Goal: Task Accomplishment & Management: Complete application form

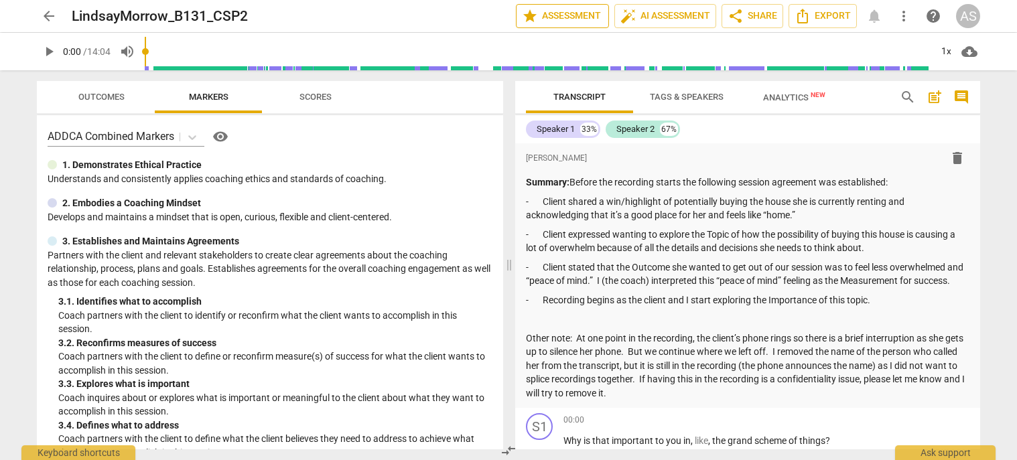
click at [554, 16] on span "star Assessment" at bounding box center [562, 16] width 81 height 16
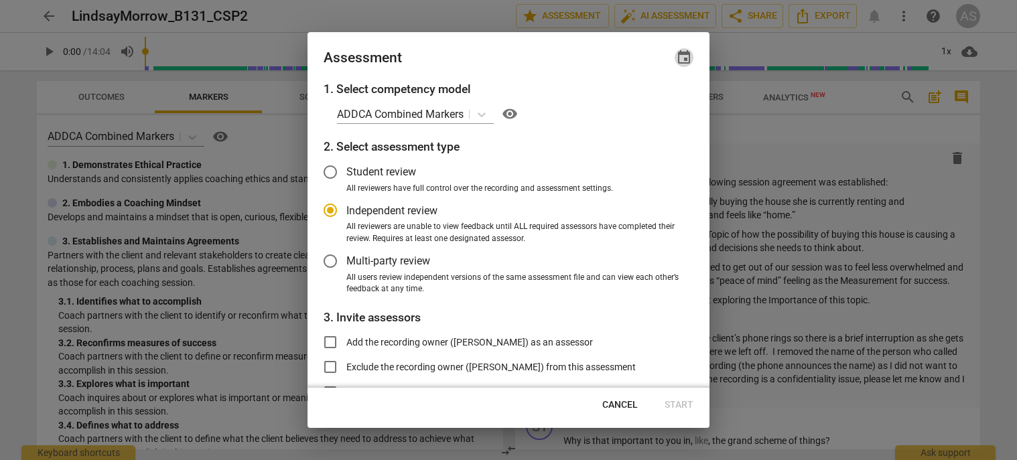
click at [684, 54] on span "event" at bounding box center [684, 58] width 16 height 16
radio input "false"
click at [643, 105] on input "date" at bounding box center [604, 103] width 94 height 19
type input "2025-08-26"
click at [529, 47] on div at bounding box center [508, 230] width 1017 height 460
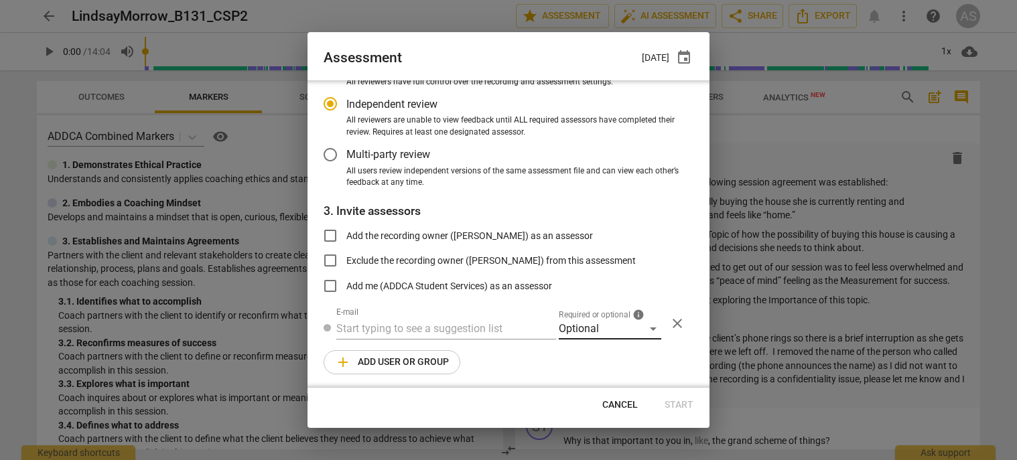
scroll to position [109, 0]
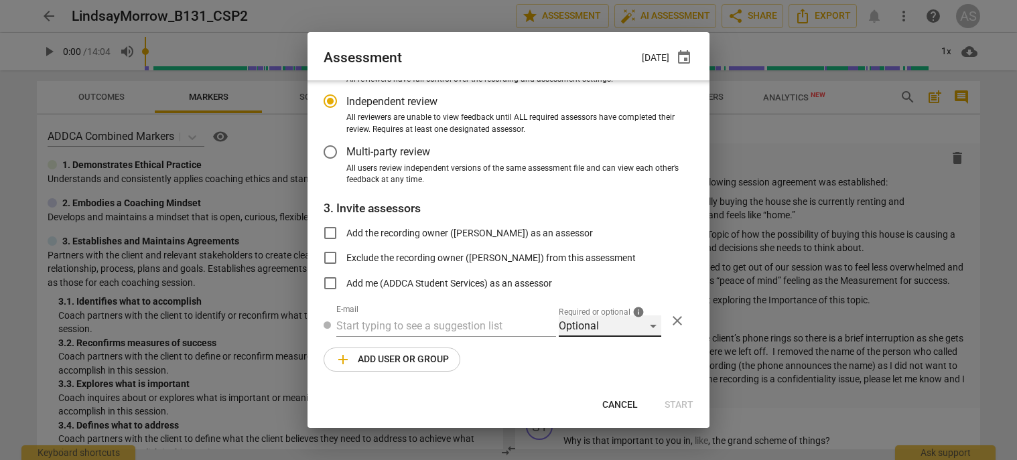
click at [614, 323] on div "Optional" at bounding box center [610, 326] width 103 height 21
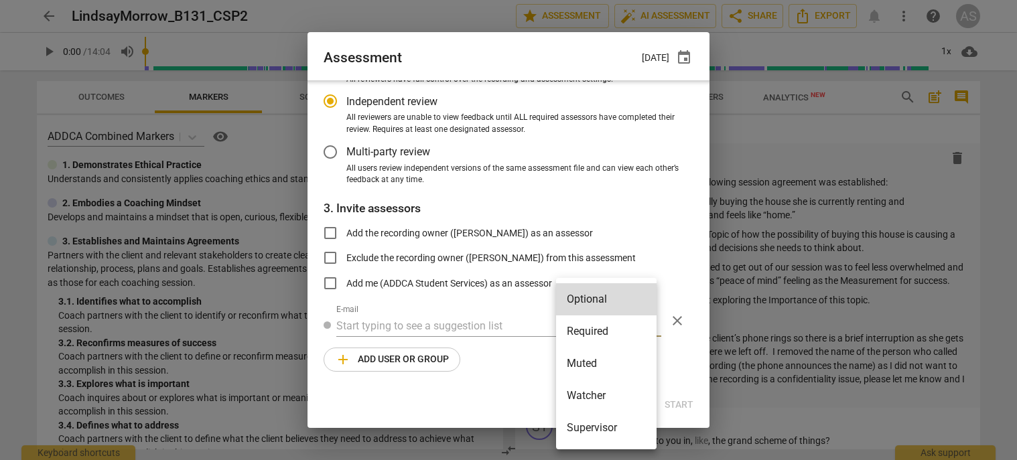
click at [608, 337] on li "Required" at bounding box center [606, 332] width 101 height 32
radio input "false"
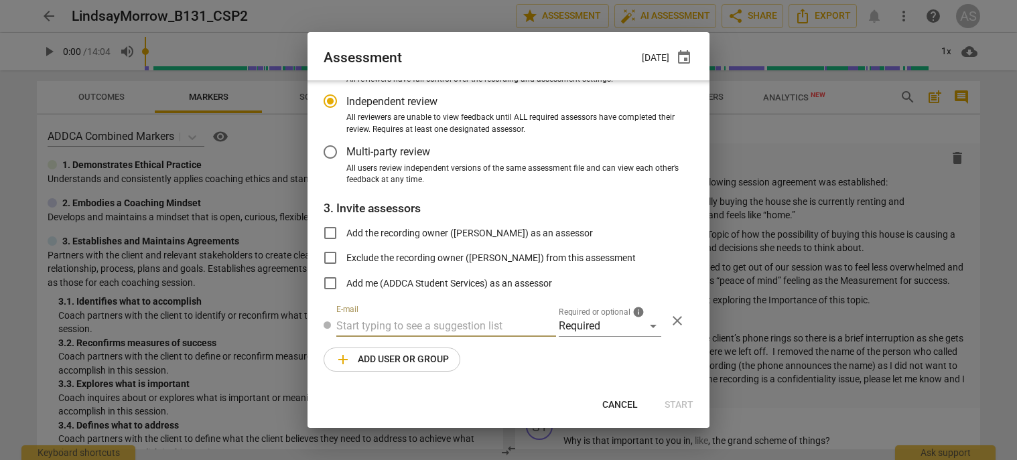
click at [472, 326] on input "text" at bounding box center [446, 326] width 220 height 21
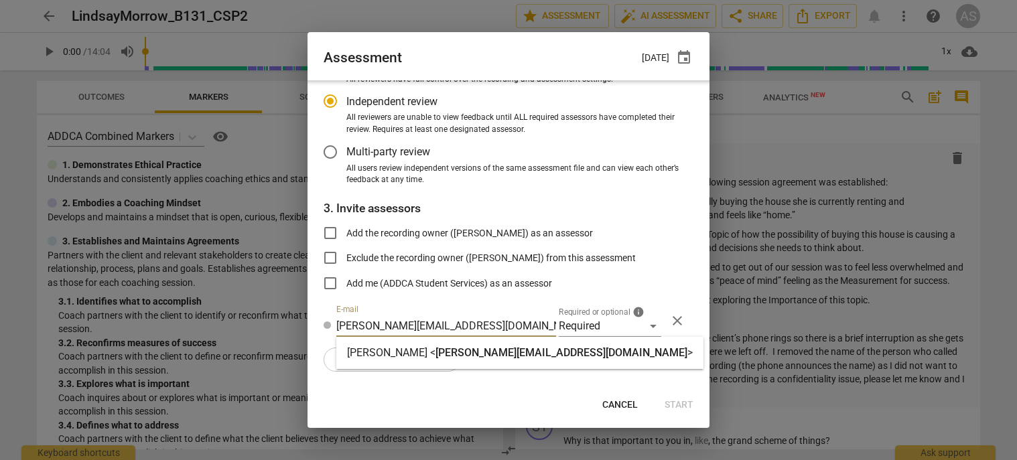
type input "lynn@addca.com"
click at [466, 349] on span "lynn@addca.com" at bounding box center [562, 352] width 252 height 13
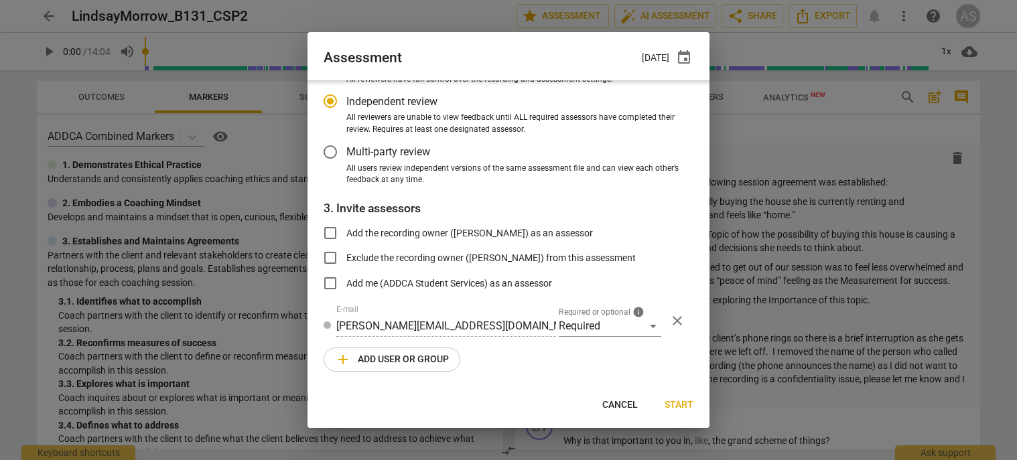
radio input "false"
type input "Lynn Shumaker <lynn@addca.com>"
click at [404, 358] on span "add Add user or group" at bounding box center [392, 360] width 114 height 16
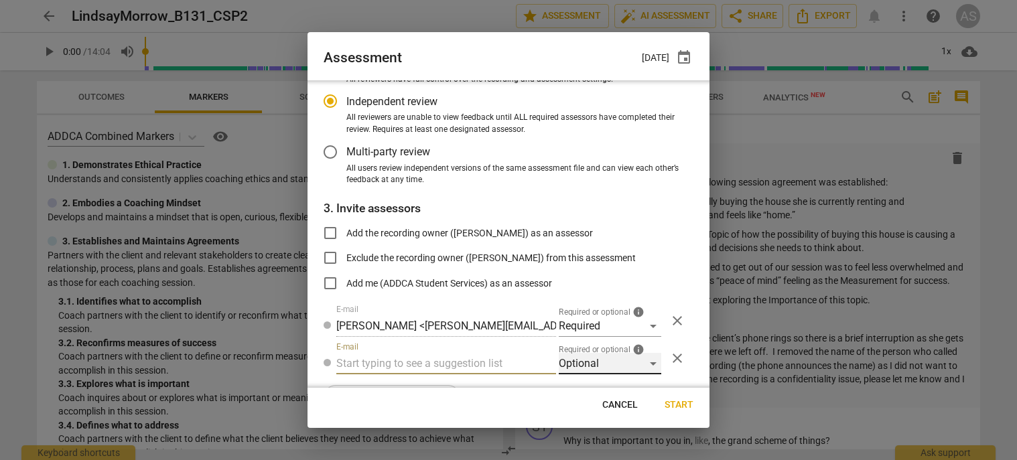
click at [586, 368] on div "Optional" at bounding box center [610, 363] width 103 height 21
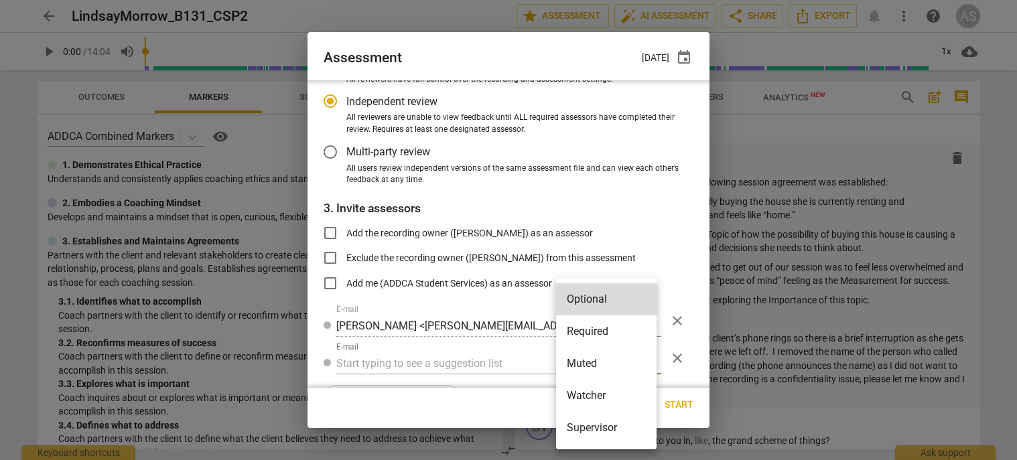
click at [590, 364] on li "Muted" at bounding box center [606, 364] width 101 height 32
radio input "false"
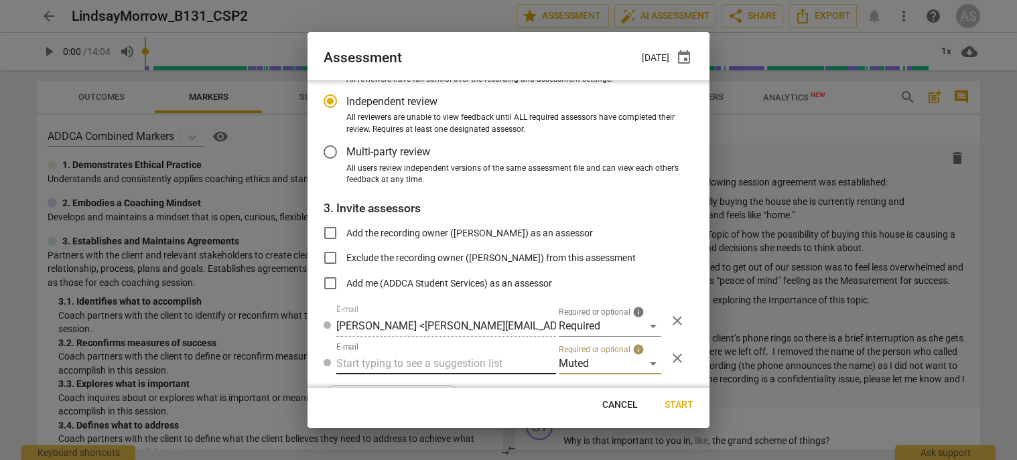
click at [465, 362] on input "text" at bounding box center [446, 363] width 220 height 21
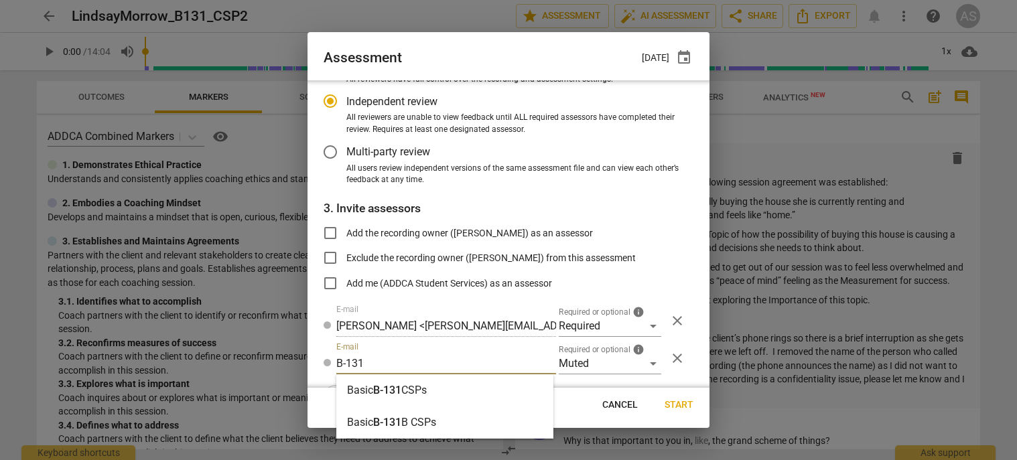
type input "B-131"
click at [454, 380] on div "Basic B-131 CSPs" at bounding box center [444, 391] width 217 height 32
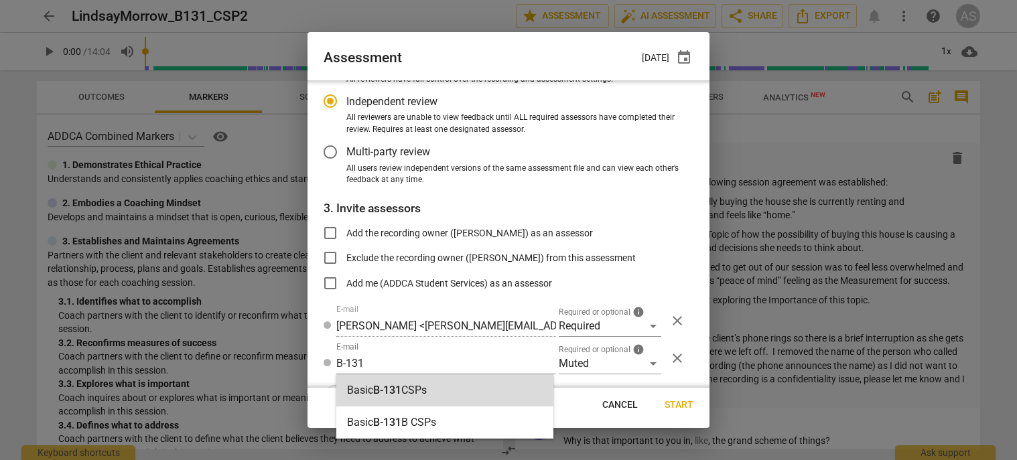
radio input "false"
type input "Basic B-131 CSPs"
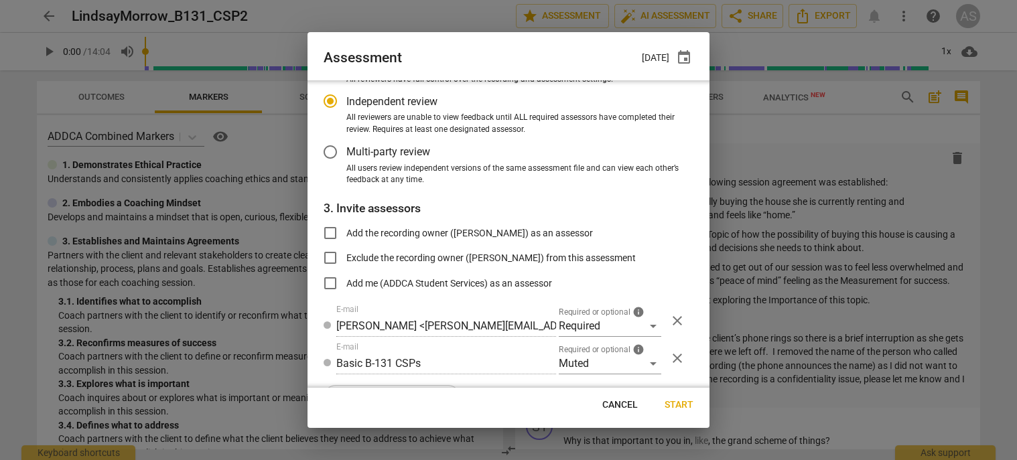
click at [676, 405] on span "Start" at bounding box center [679, 405] width 29 height 13
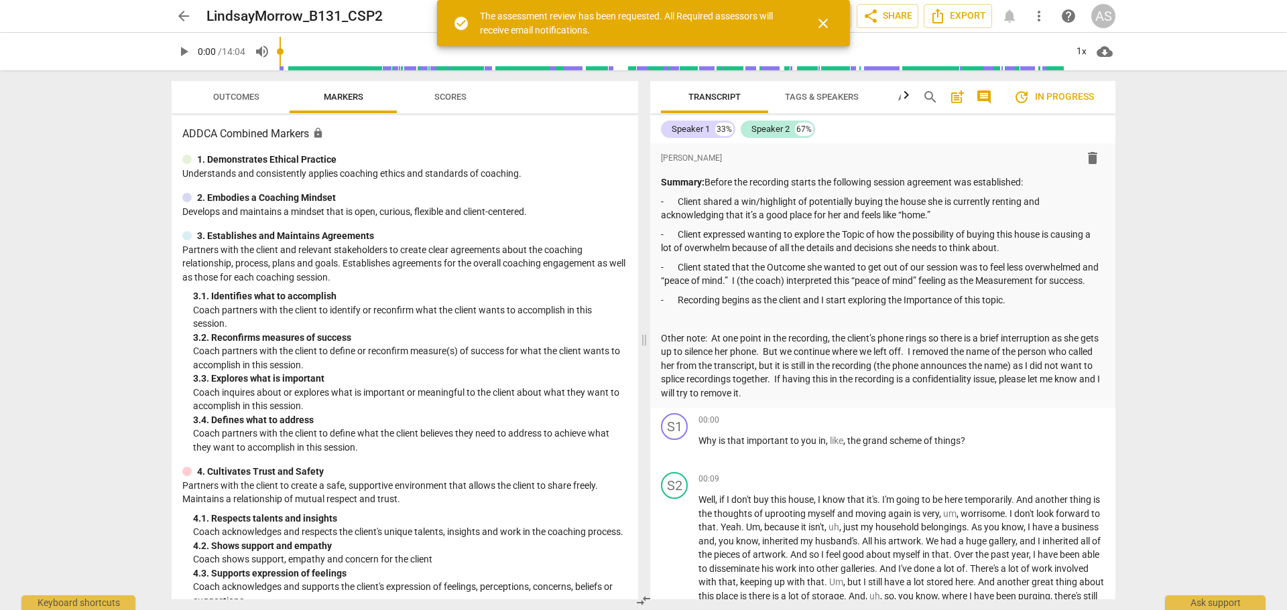
click at [180, 14] on span "arrow_back" at bounding box center [184, 16] width 16 height 16
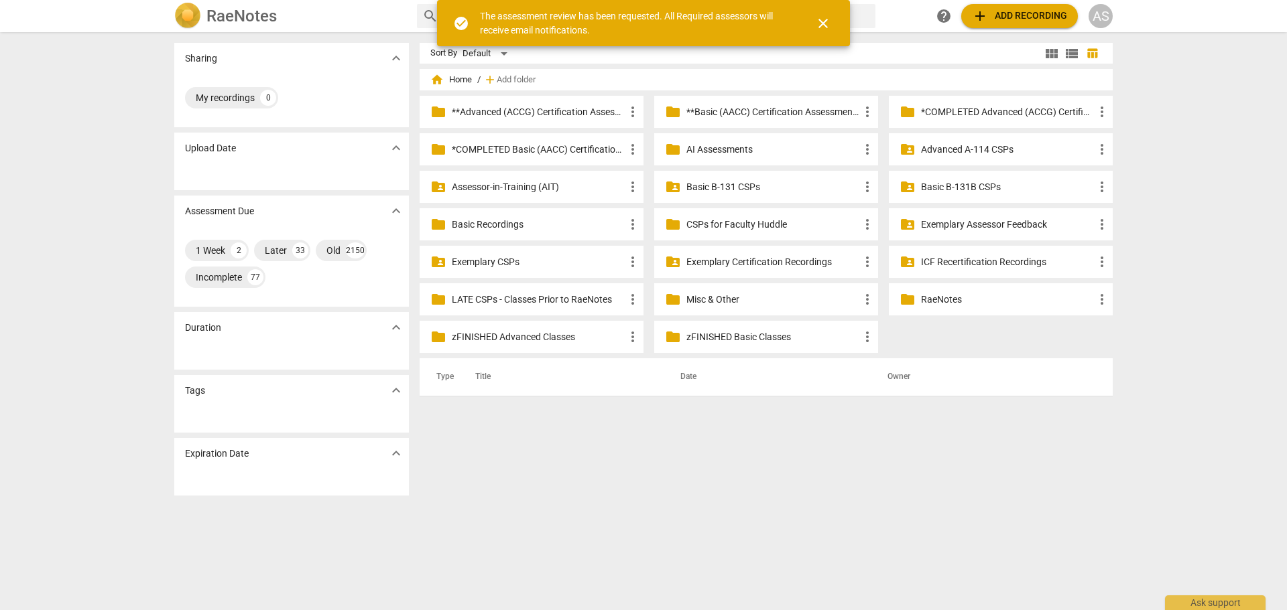
click at [790, 189] on p "Basic B-131 CSPs" at bounding box center [772, 187] width 173 height 14
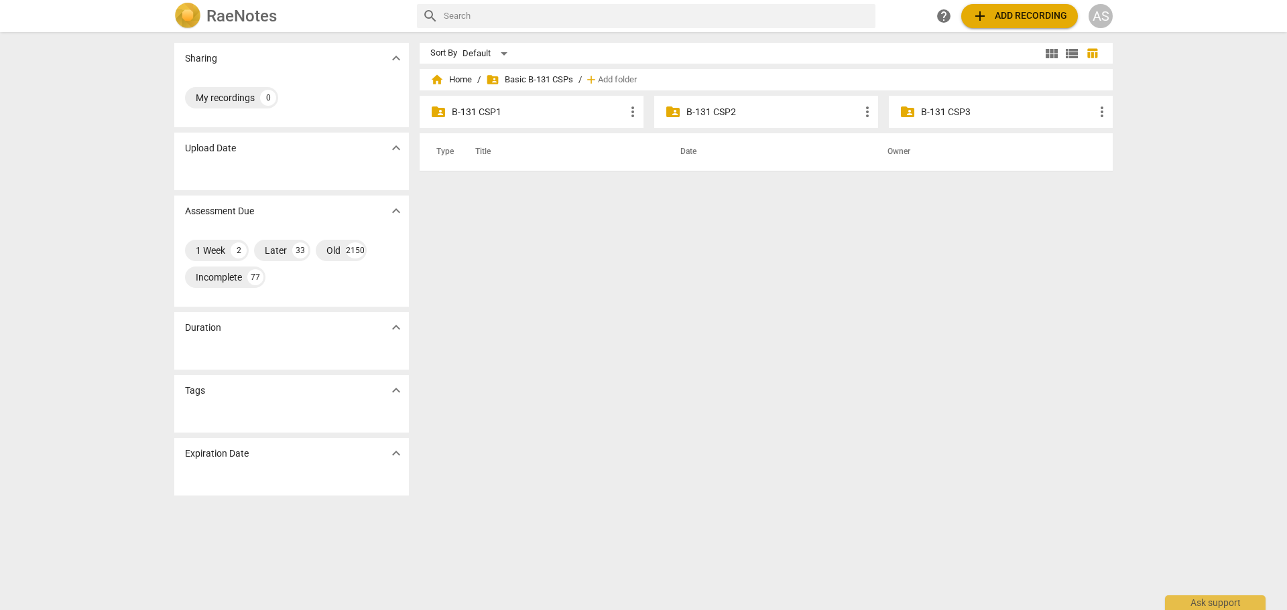
click at [761, 110] on p "B-131 CSP2" at bounding box center [772, 112] width 173 height 14
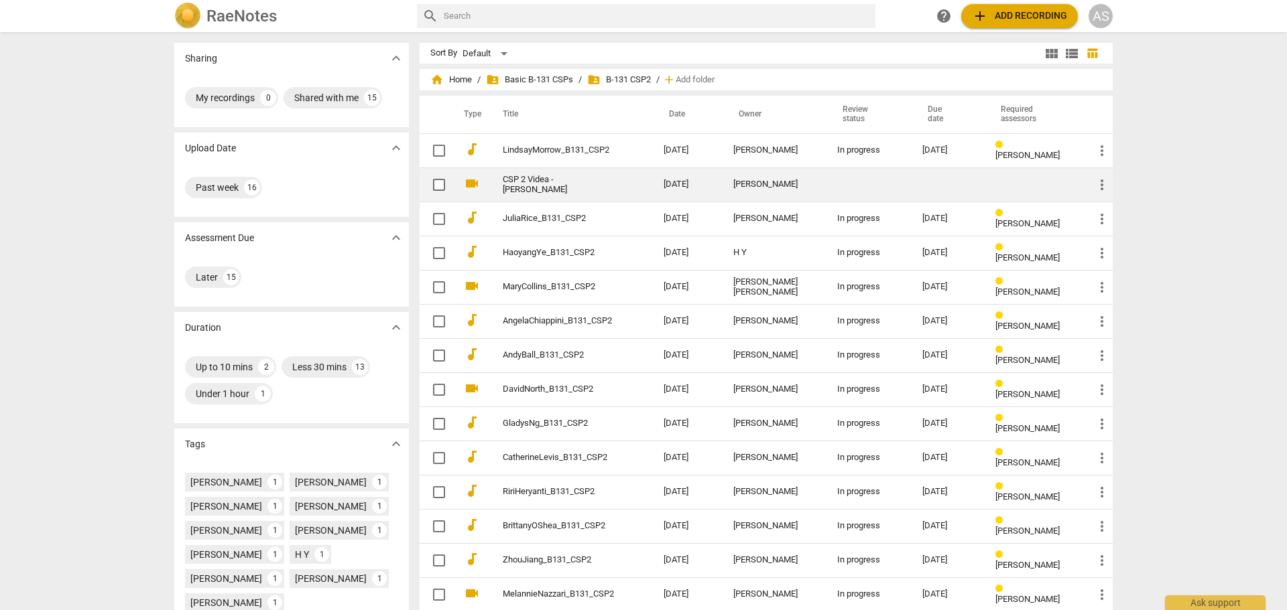
click at [700, 180] on td "2025-08-12" at bounding box center [688, 185] width 70 height 34
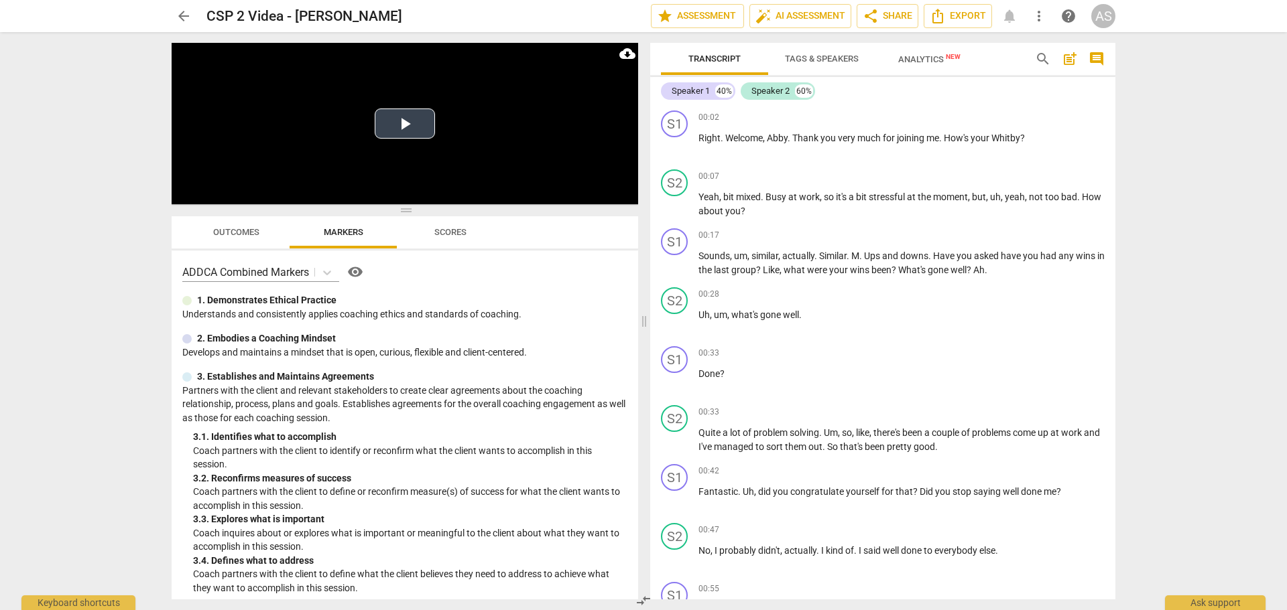
click at [398, 112] on button "Play Video" at bounding box center [405, 124] width 60 height 30
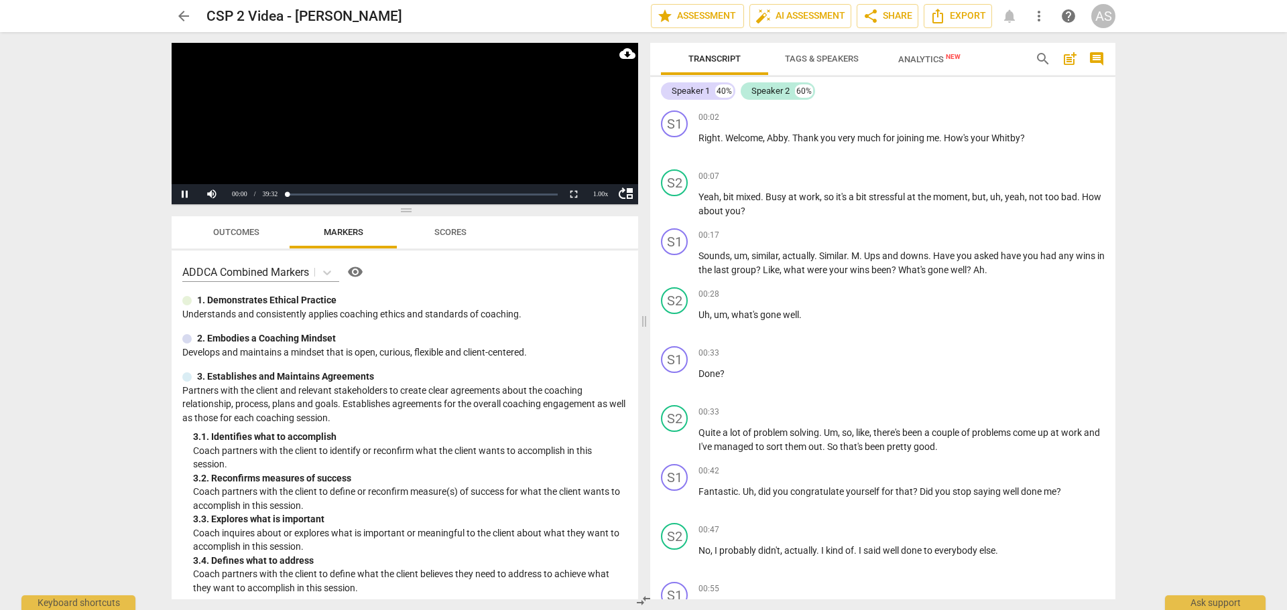
click at [397, 111] on video at bounding box center [405, 123] width 466 height 161
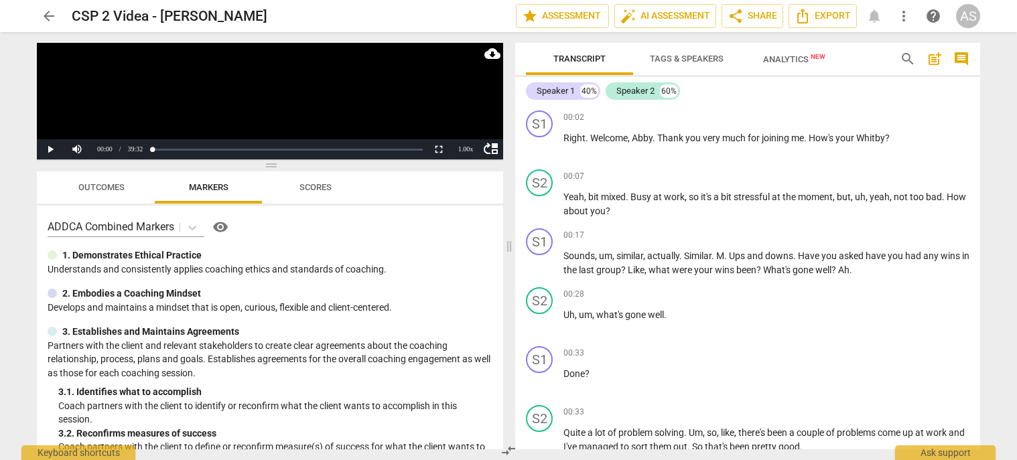
click at [53, 17] on span "arrow_back" at bounding box center [49, 16] width 16 height 16
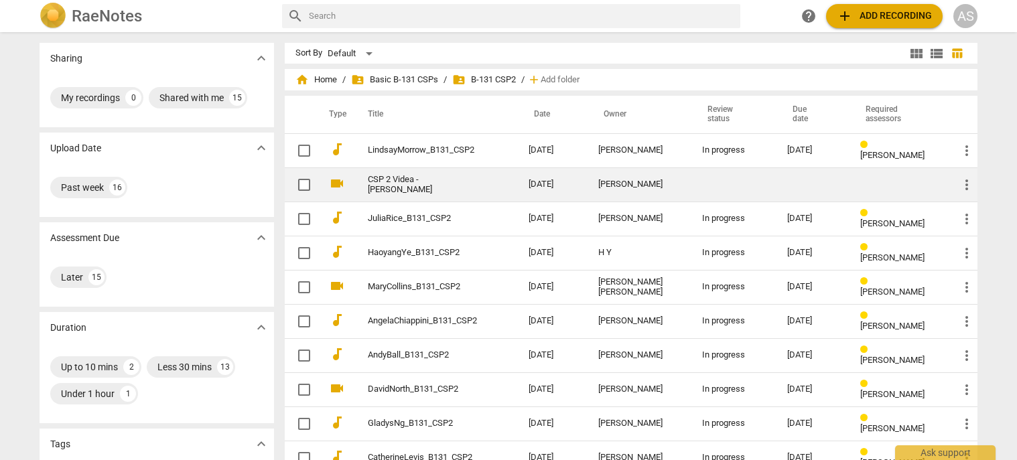
click at [968, 186] on span "more_vert" at bounding box center [967, 185] width 16 height 16
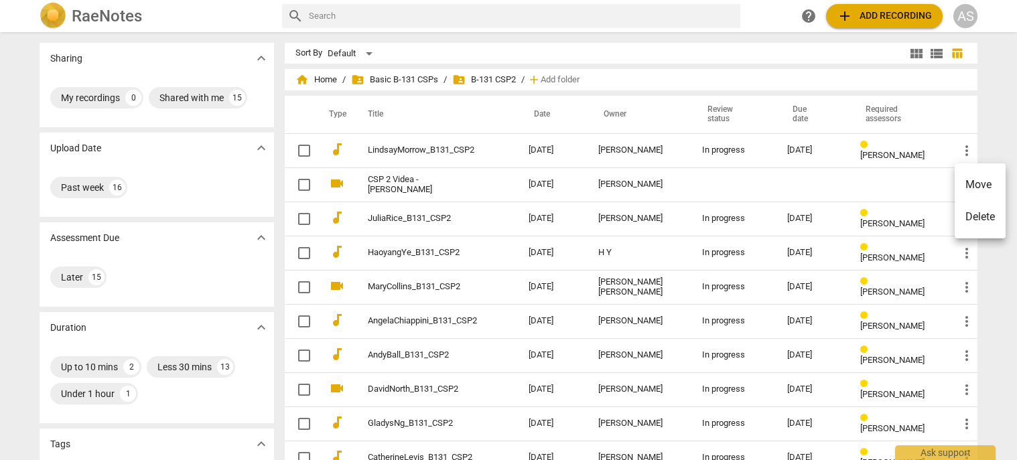
click at [979, 184] on li "Move" at bounding box center [980, 185] width 51 height 32
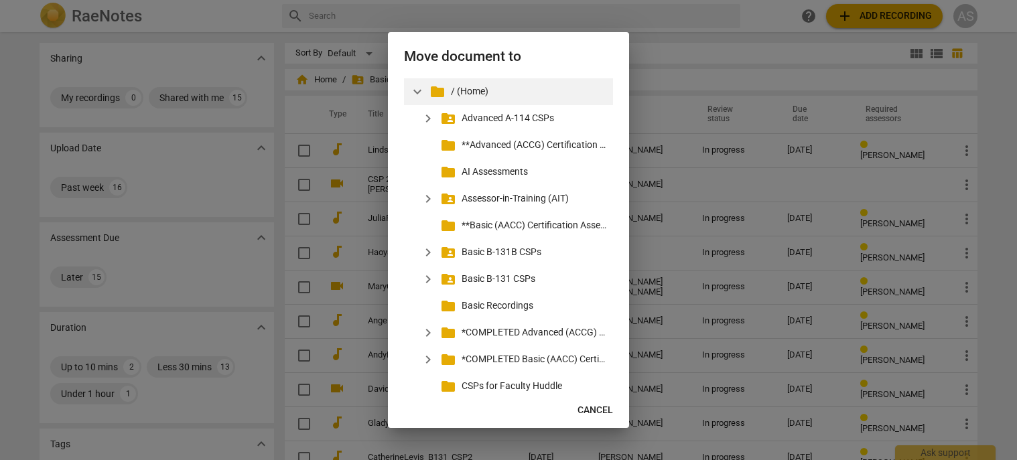
click at [464, 92] on p "/ (Home)" at bounding box center [529, 91] width 157 height 14
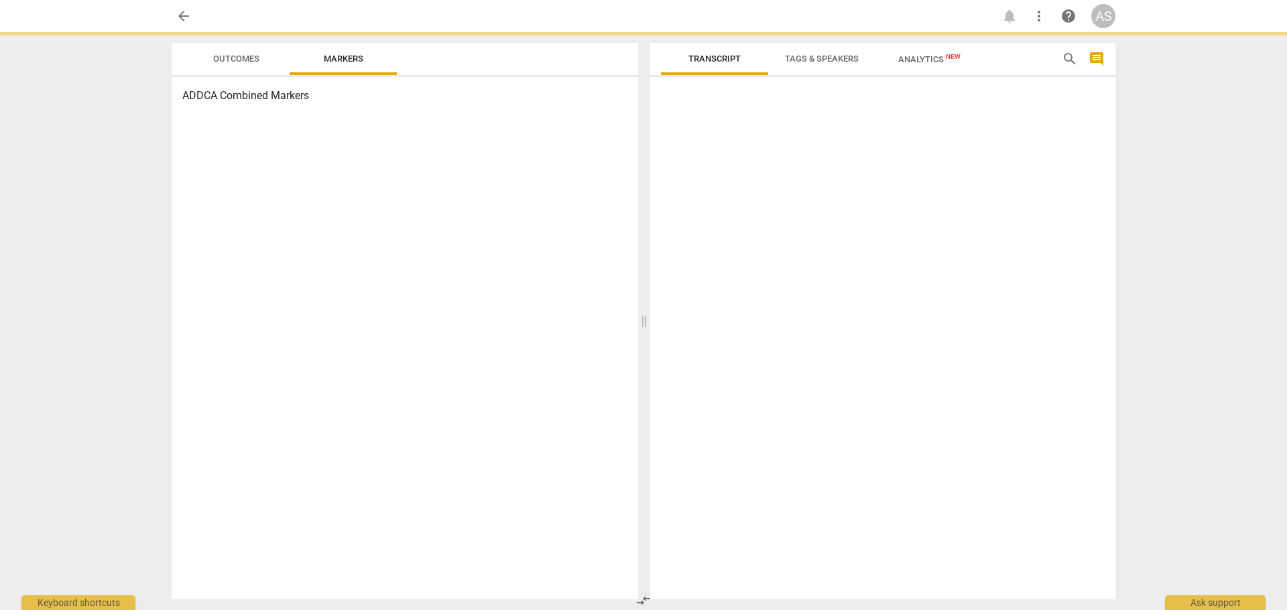
click at [1106, 17] on div "AS" at bounding box center [1103, 16] width 24 height 24
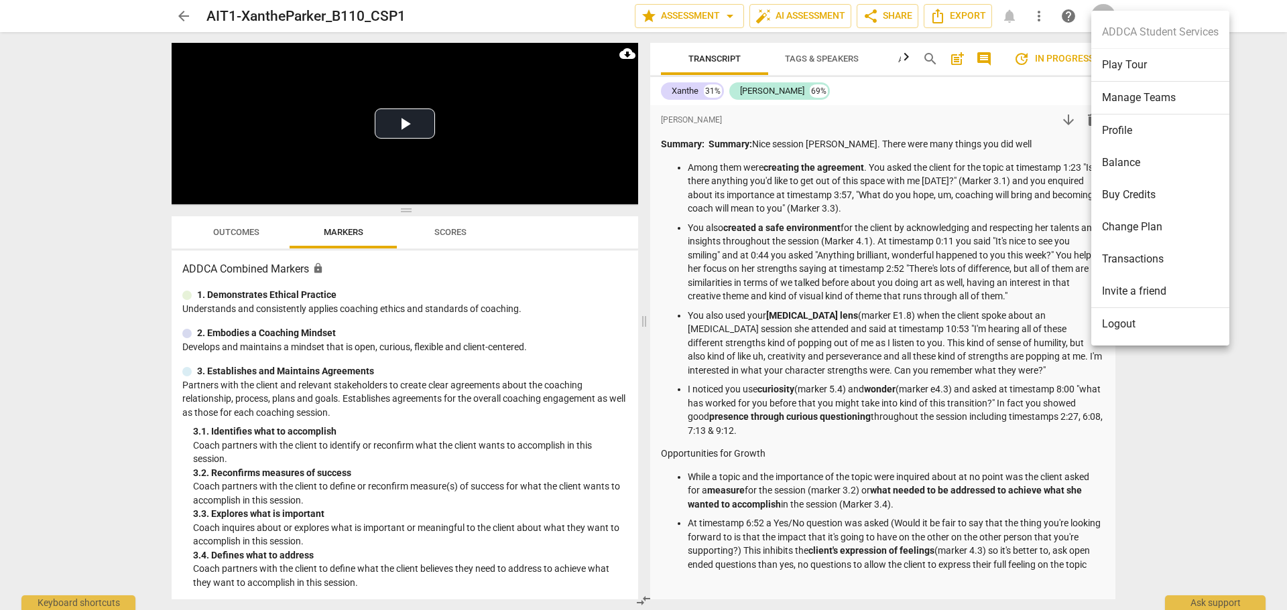
click at [1139, 99] on li "Manage Teams" at bounding box center [1160, 98] width 138 height 33
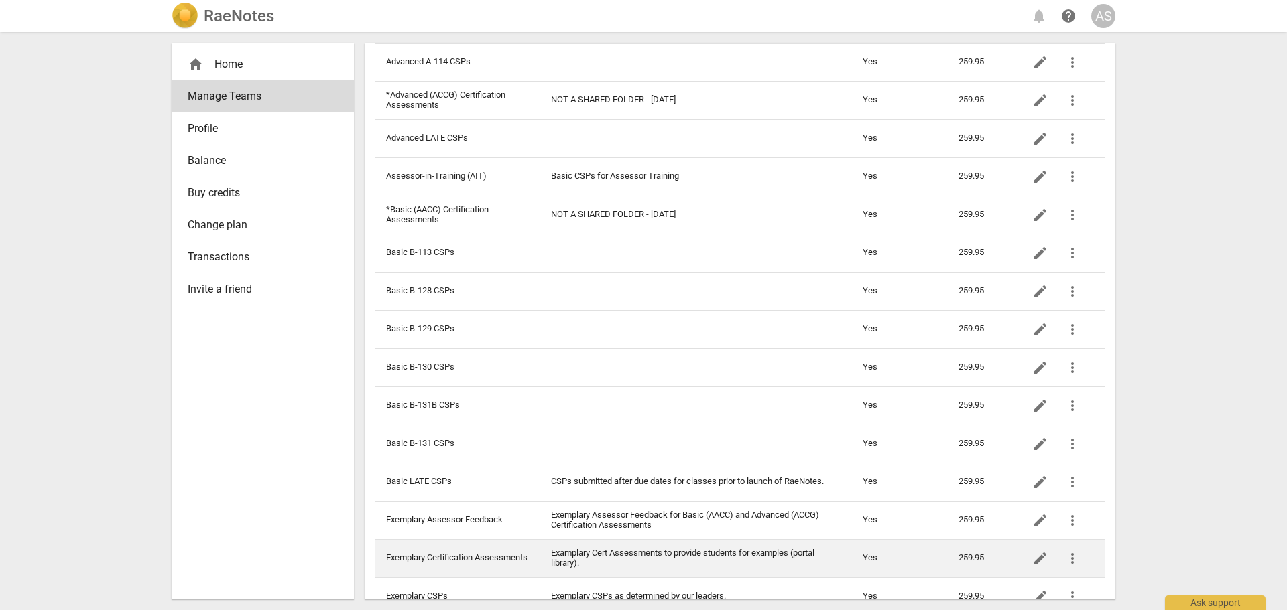
scroll to position [536, 0]
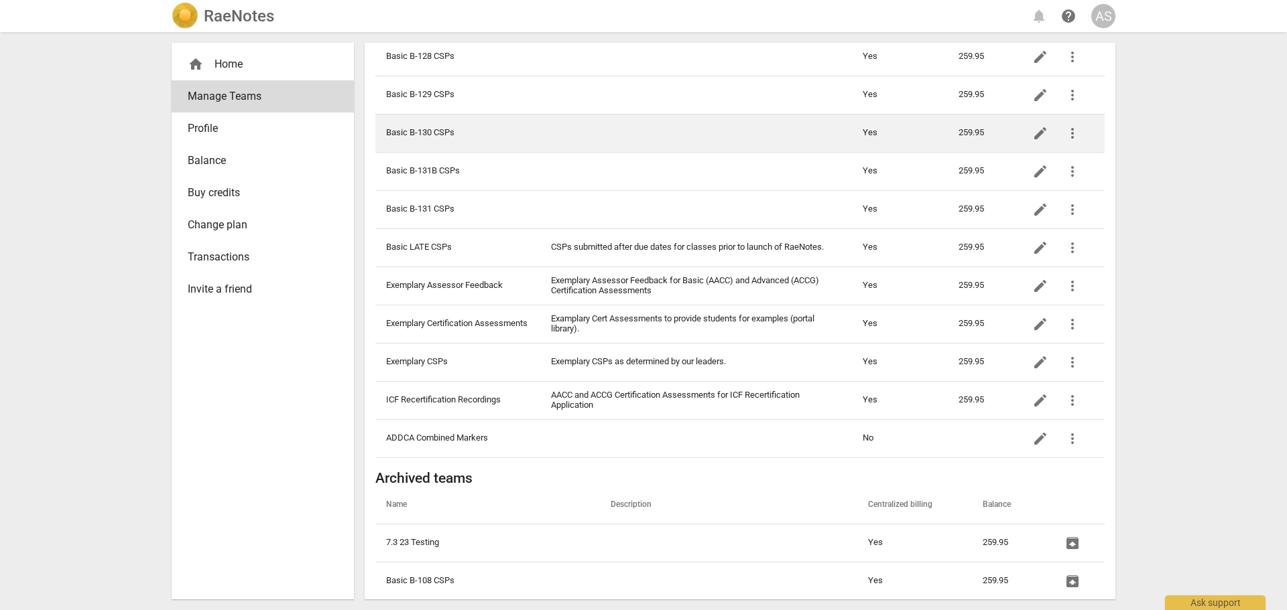
click at [454, 137] on td "Basic B-130 CSPs" at bounding box center [457, 133] width 165 height 38
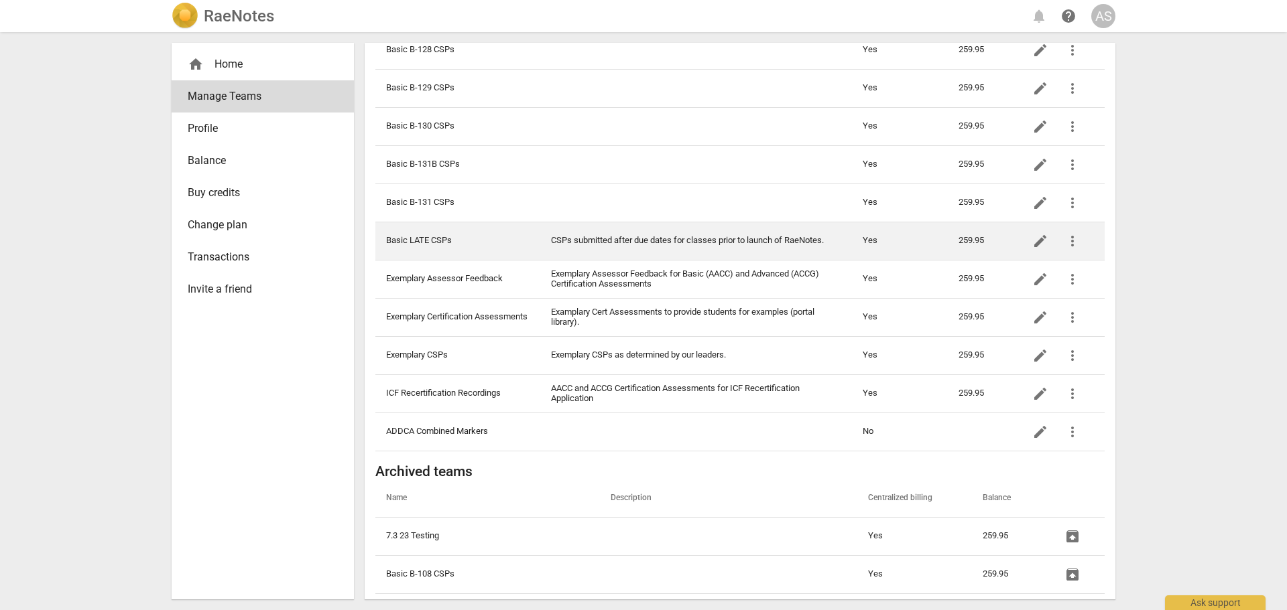
scroll to position [536, 0]
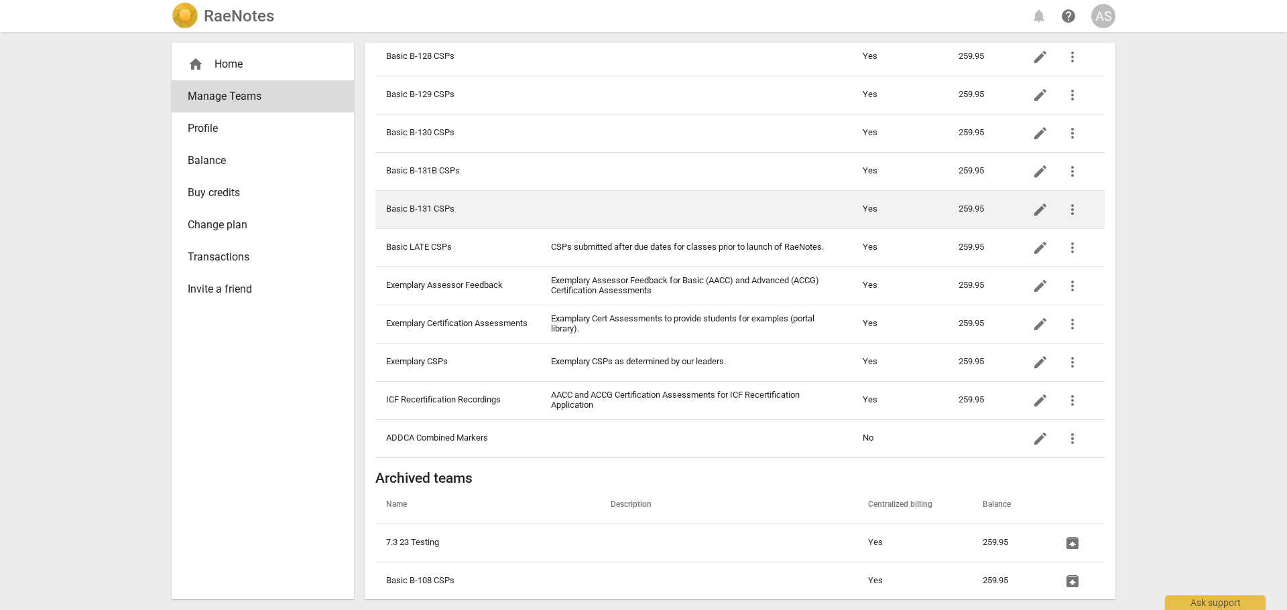
click at [470, 199] on td "Basic B-131 CSPs" at bounding box center [457, 209] width 165 height 38
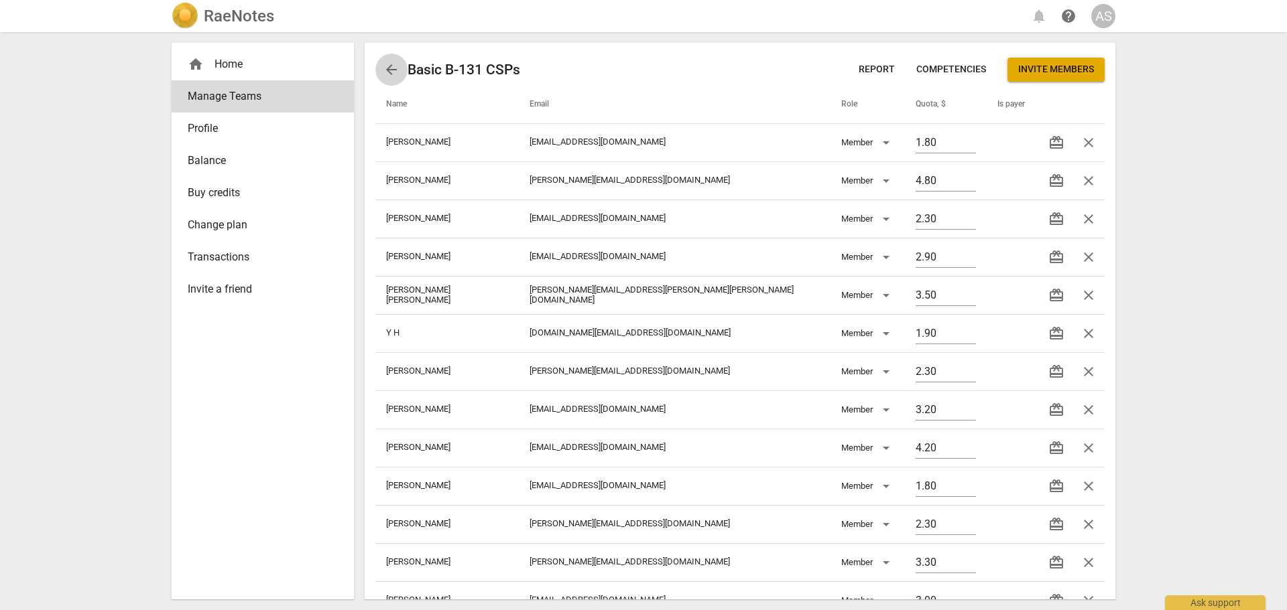
click at [389, 69] on span "arrow_back" at bounding box center [391, 70] width 16 height 16
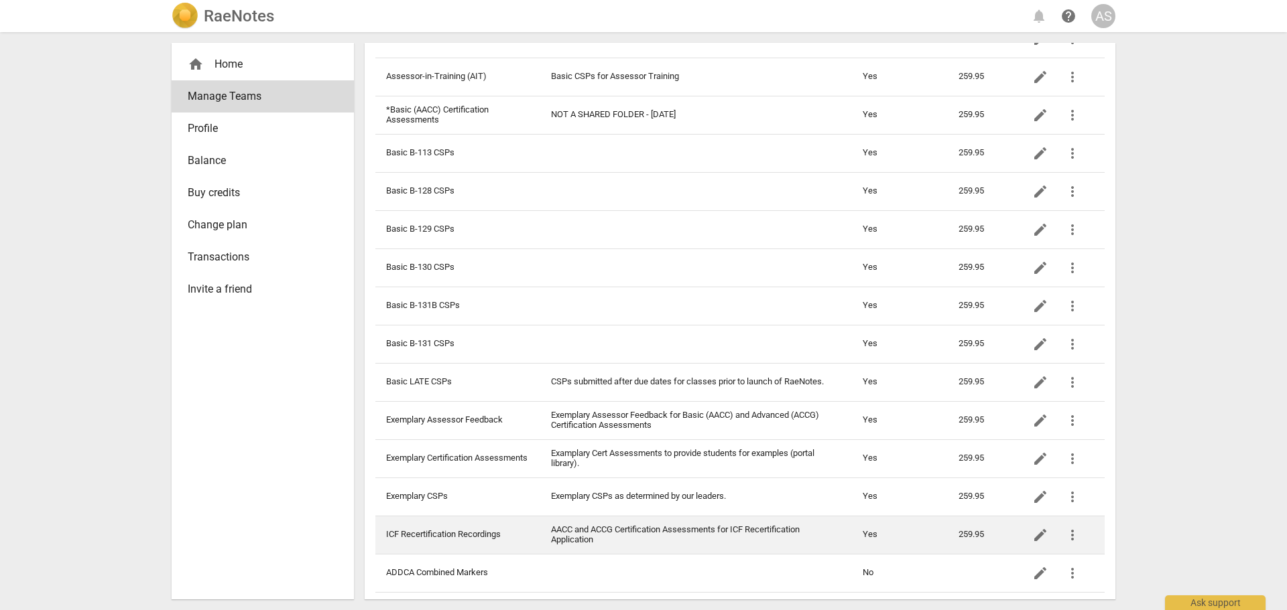
scroll to position [469, 0]
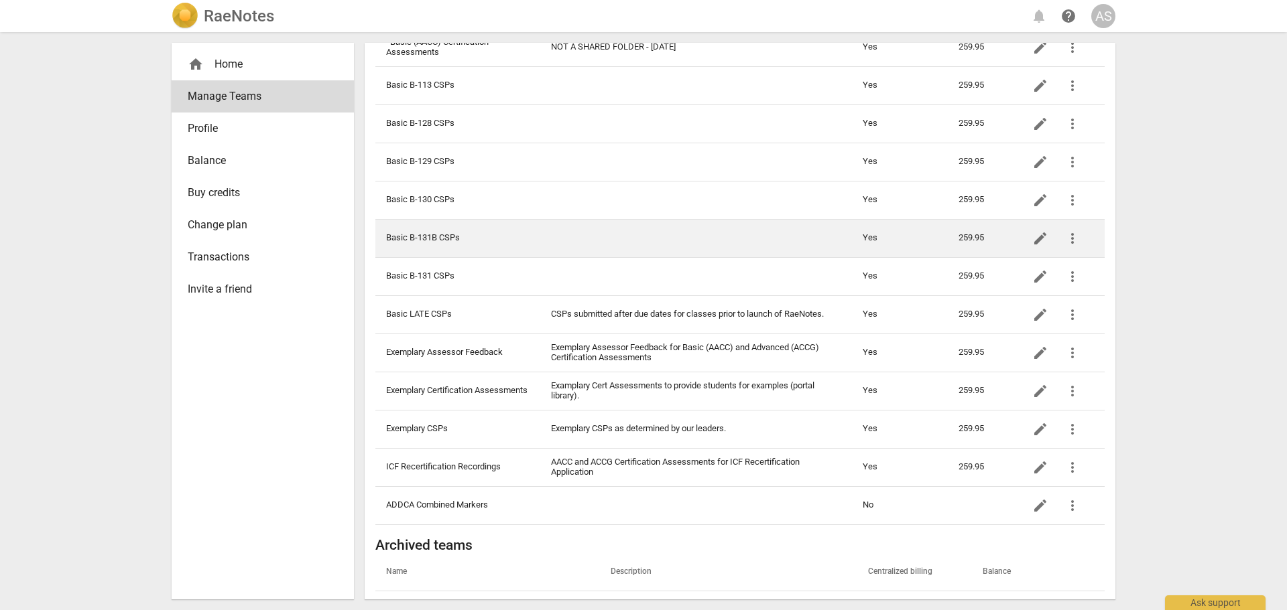
click at [467, 247] on td "Basic B-131B CSPs" at bounding box center [457, 238] width 165 height 38
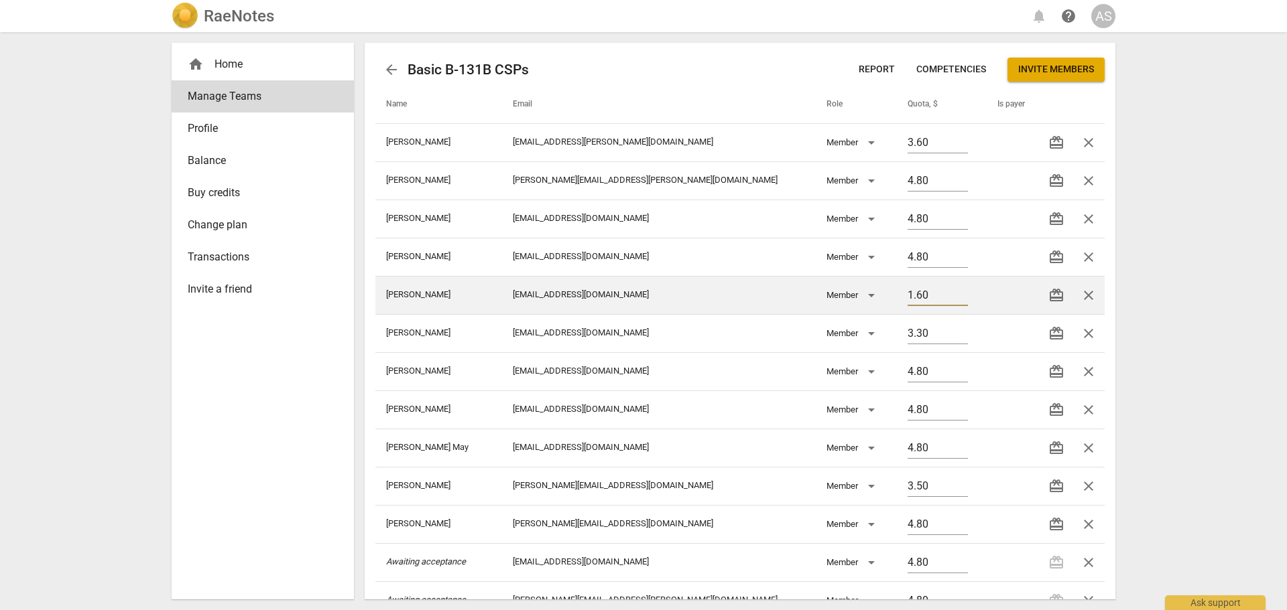
drag, startPoint x: 897, startPoint y: 292, endPoint x: 837, endPoint y: 291, distance: 59.7
click at [837, 291] on tr "Moore Charlotte charlotte.moore2@gmail.com Member 1.60 redeem close" at bounding box center [739, 295] width 729 height 38
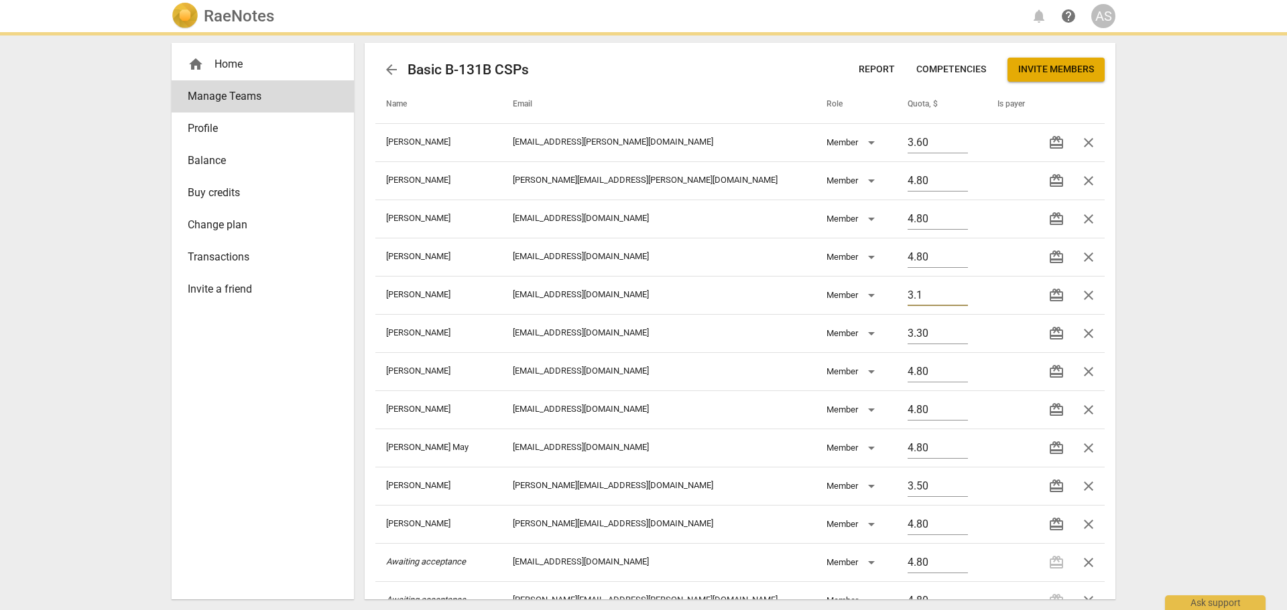
type input "3.00"
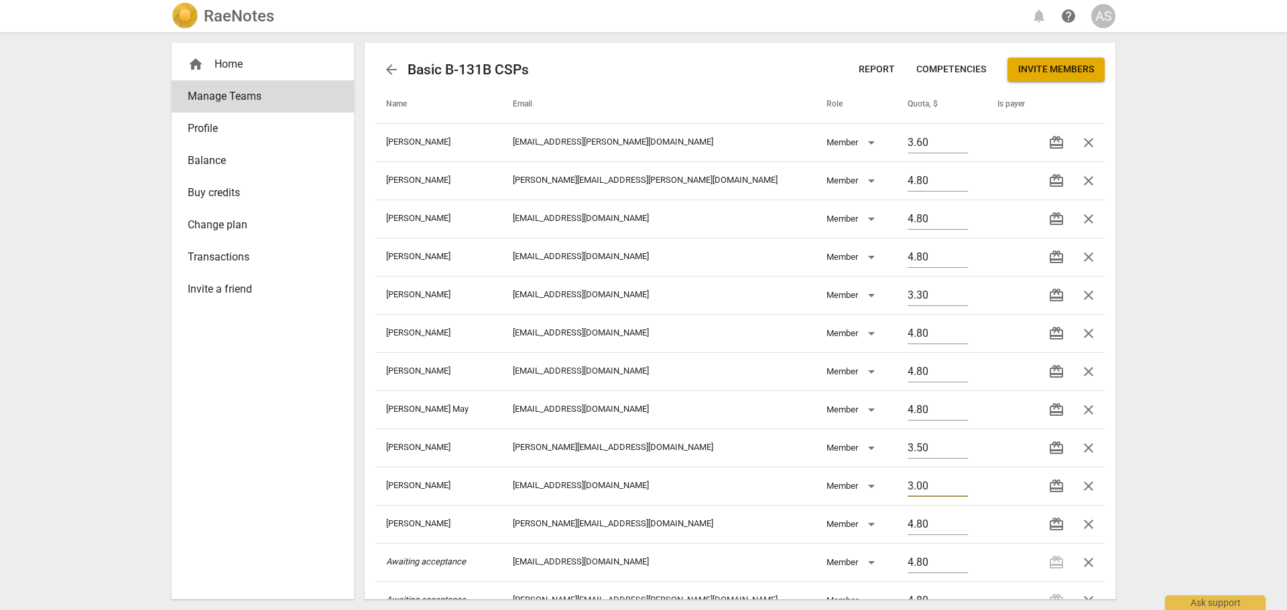
click at [1199, 263] on div "RaeNotes notifications help AS home Home Manage Teams Profile Balance Buy credi…" at bounding box center [643, 305] width 1287 height 610
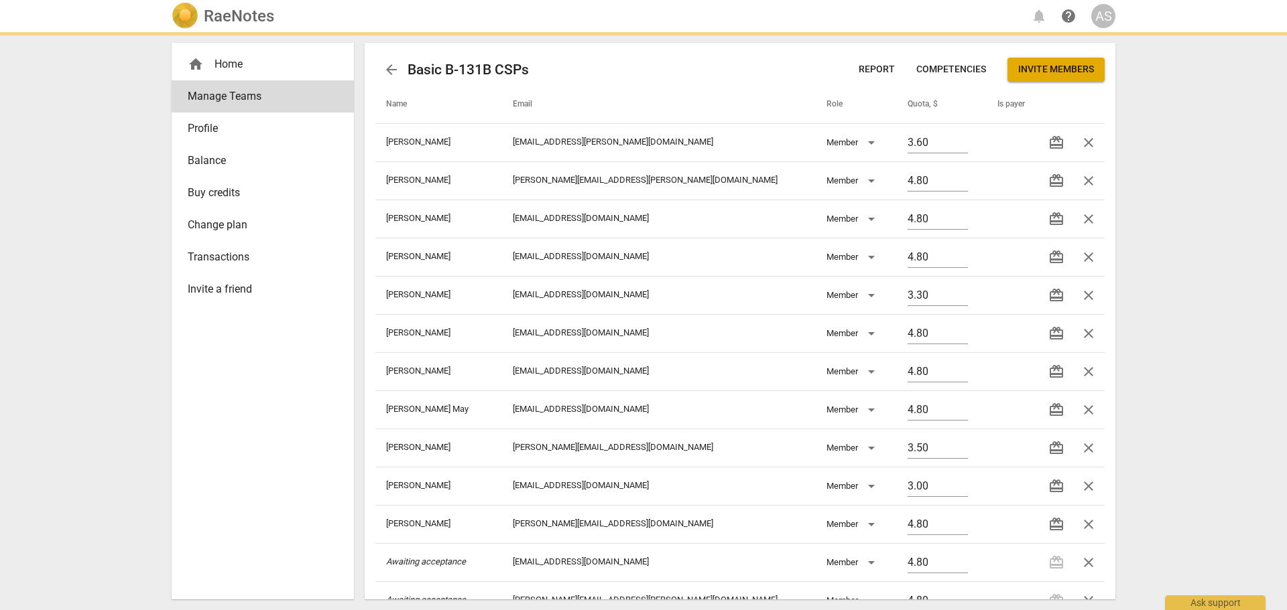
type input "3.10"
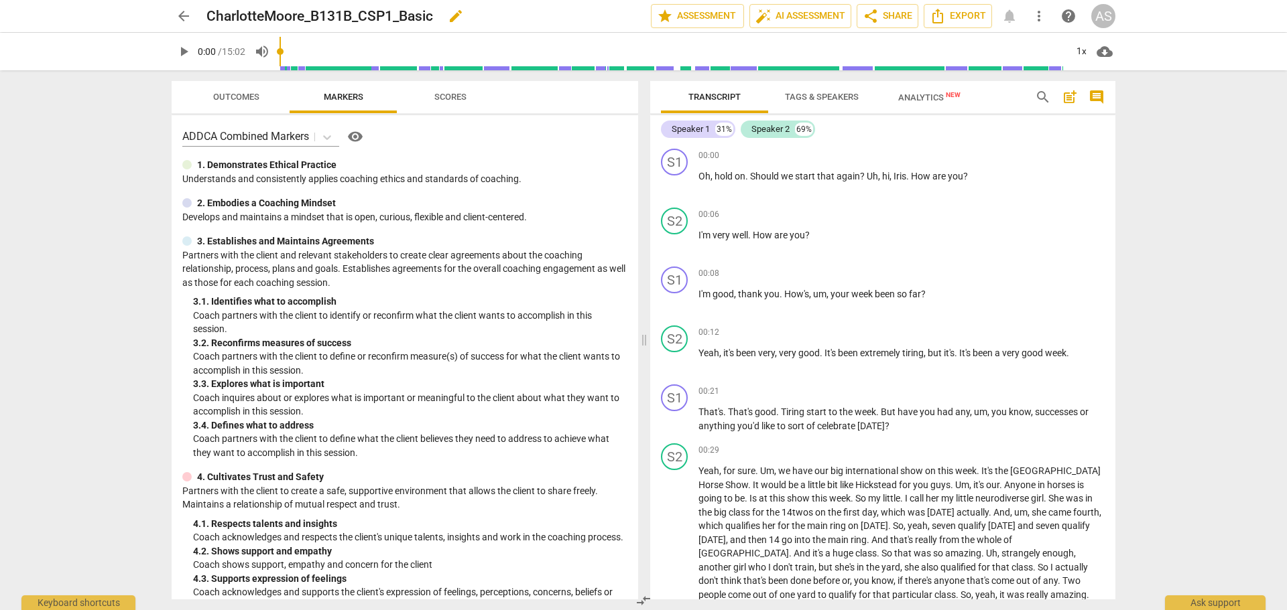
click at [464, 18] on span "edit" at bounding box center [456, 16] width 16 height 16
drag, startPoint x: 412, startPoint y: 19, endPoint x: 395, endPoint y: 19, distance: 16.8
click at [395, 19] on input "CharlotteMoore_B131B_CSP1_Basic" at bounding box center [398, 15] width 385 height 25
type input "CharlotteMoore_B131B_CSP1"
drag, startPoint x: 600, startPoint y: 13, endPoint x: 547, endPoint y: 19, distance: 53.3
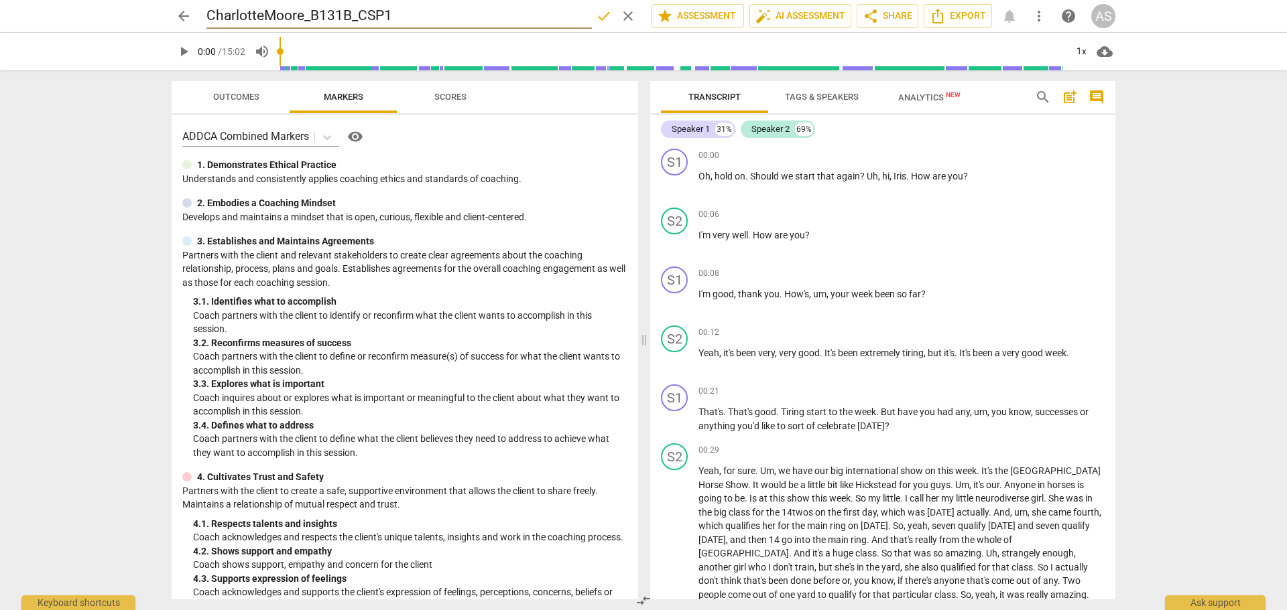
click at [602, 14] on span "done" at bounding box center [604, 16] width 16 height 16
click at [180, 13] on span "arrow_back" at bounding box center [184, 16] width 16 height 16
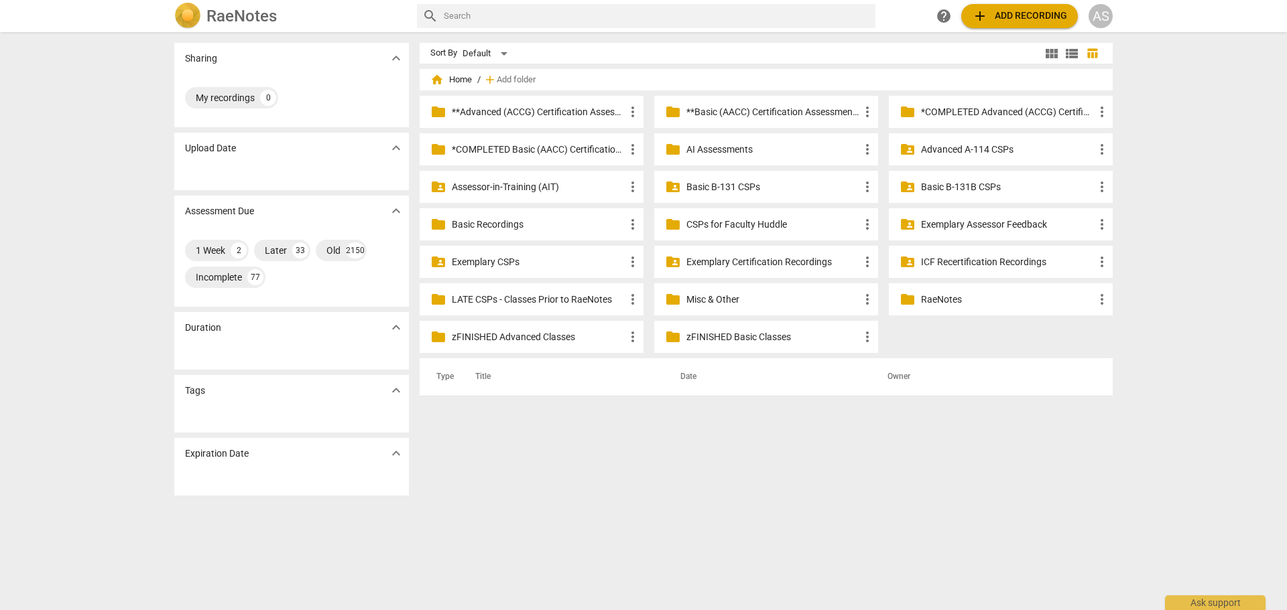
click at [937, 187] on p "Basic B-131B CSPs" at bounding box center [1007, 187] width 173 height 14
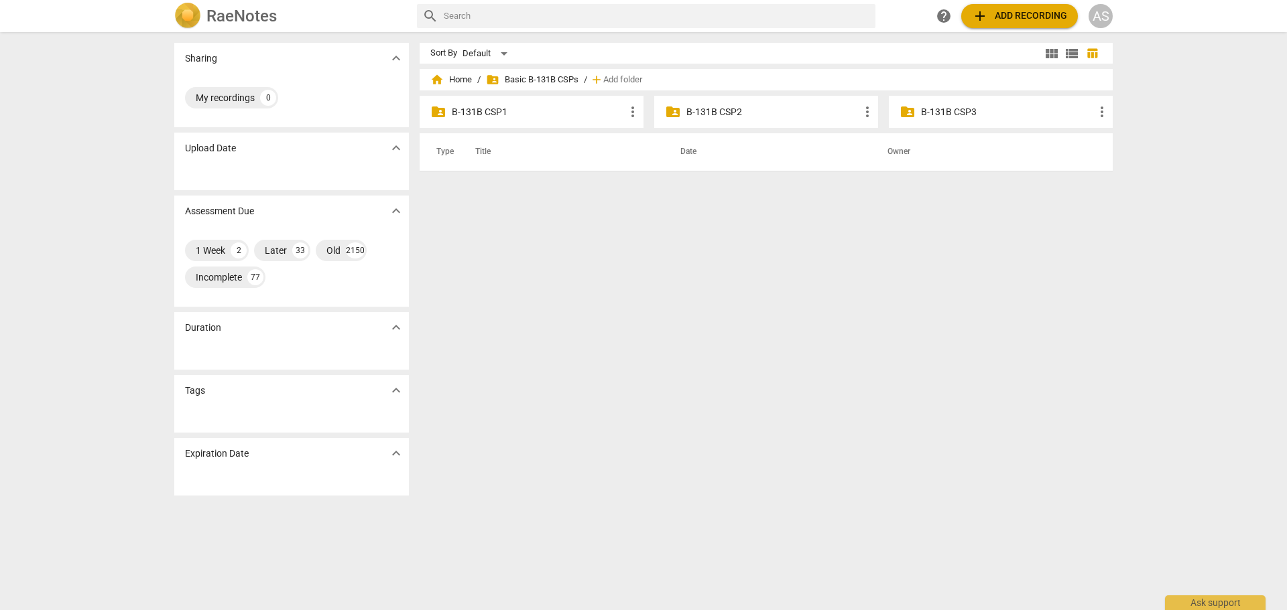
click at [594, 108] on p "B-131B CSP1" at bounding box center [538, 112] width 173 height 14
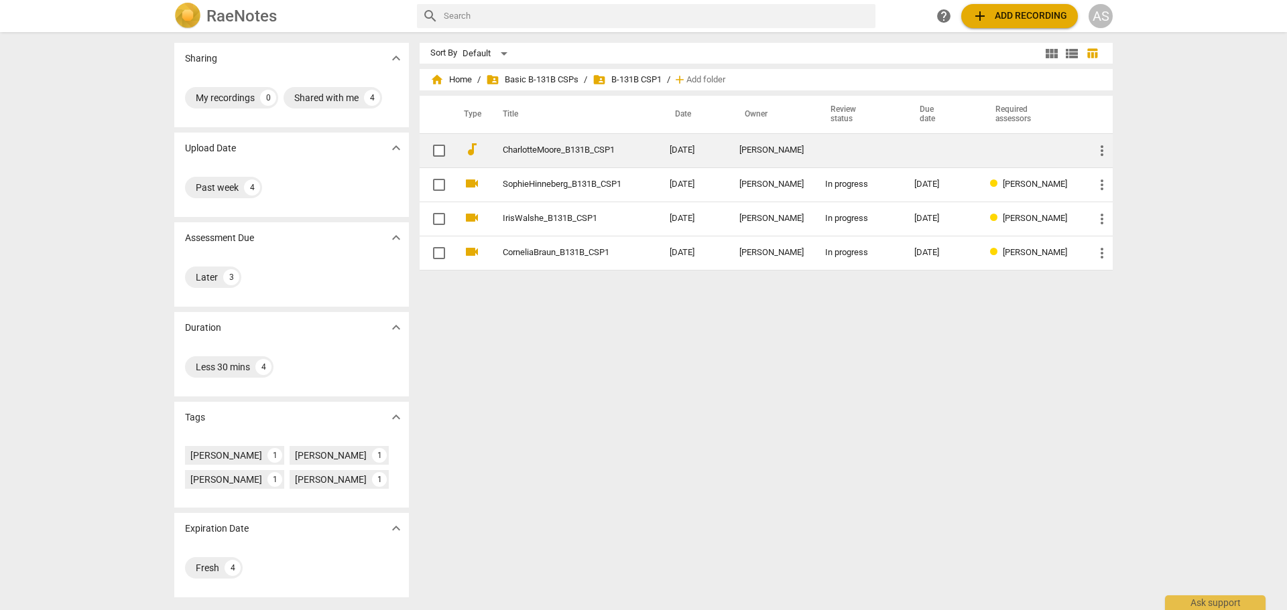
click at [717, 146] on td "2025-08-12" at bounding box center [694, 150] width 70 height 34
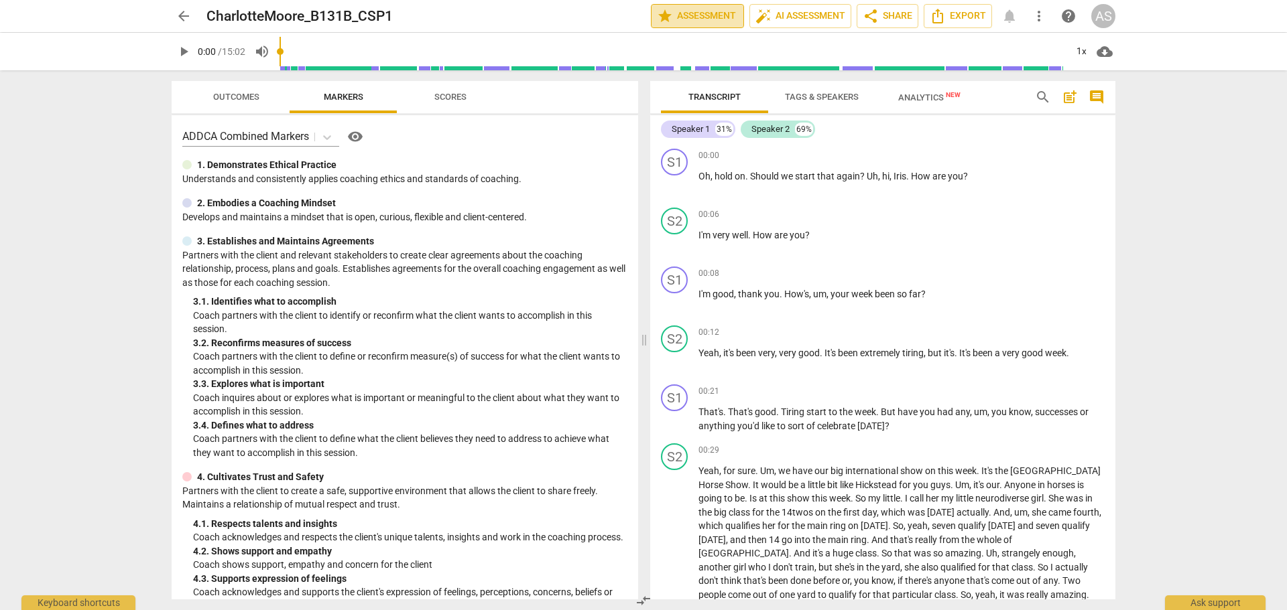
click at [676, 15] on span "star Assessment" at bounding box center [697, 16] width 81 height 16
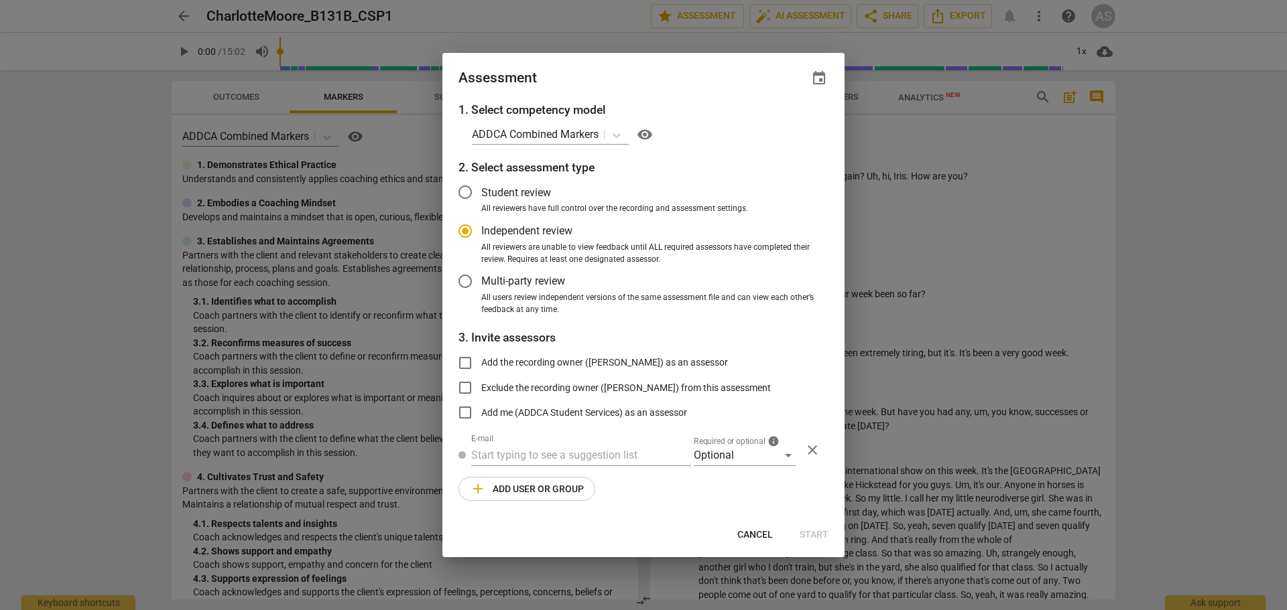
radio input "false"
click at [812, 78] on span "event" at bounding box center [819, 78] width 16 height 16
click at [783, 126] on input "date" at bounding box center [739, 124] width 94 height 19
type input "2025-09-03"
click at [645, 92] on div at bounding box center [643, 305] width 1287 height 610
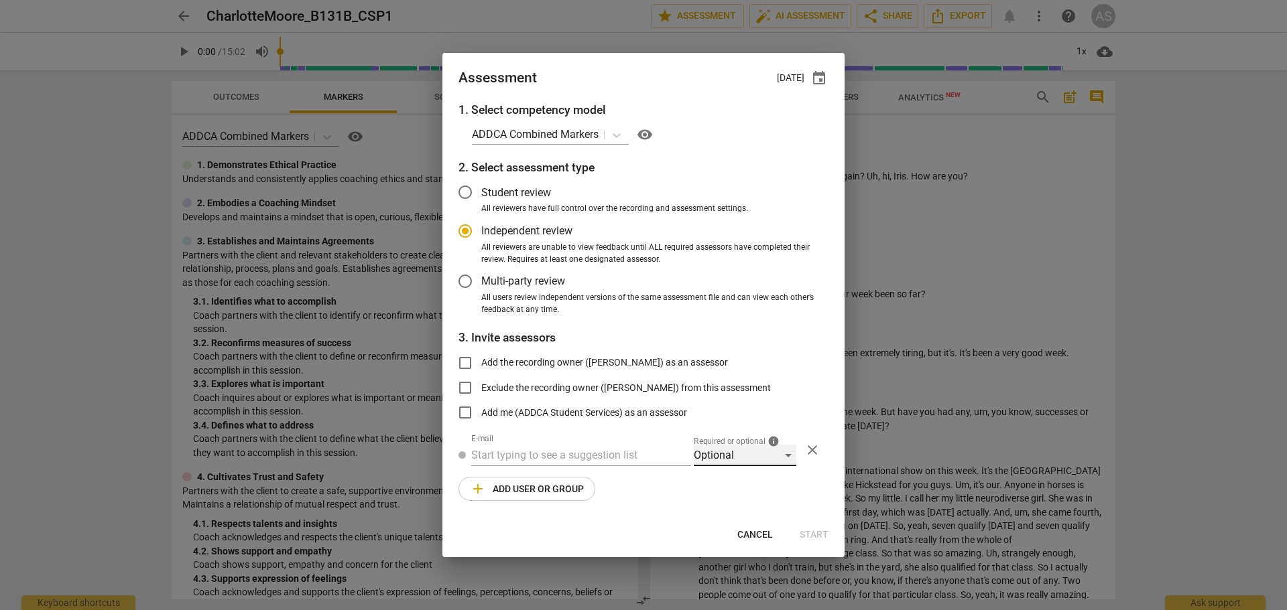
click at [708, 448] on div "Optional" at bounding box center [745, 455] width 103 height 21
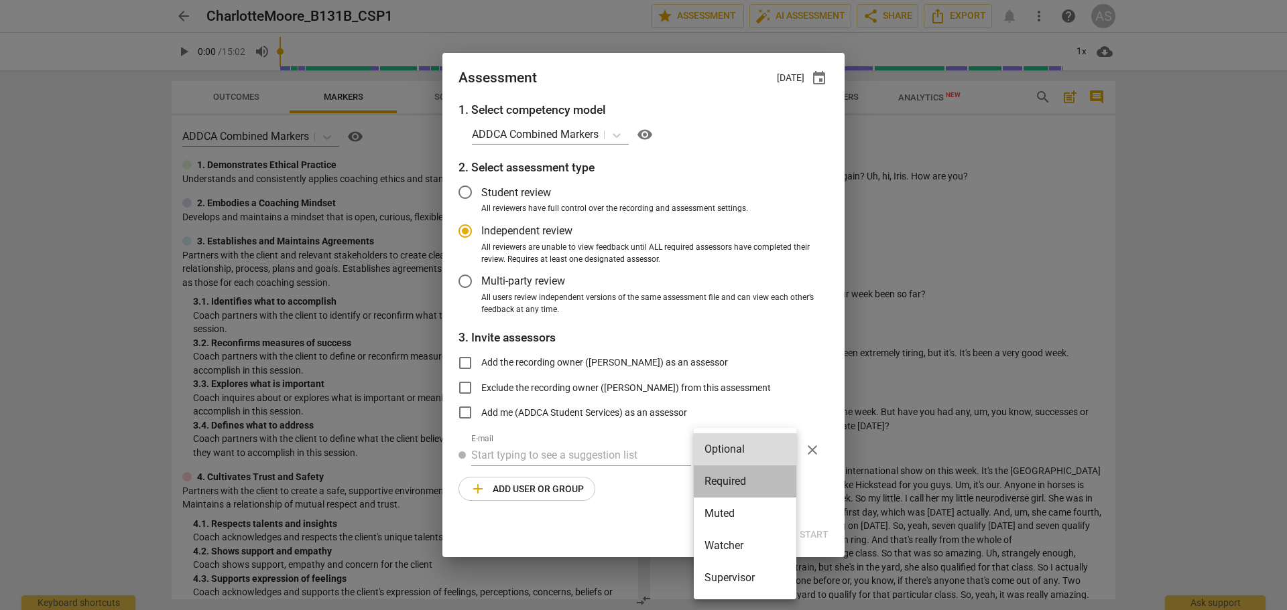
click at [722, 460] on li "Required" at bounding box center [745, 482] width 103 height 32
radio input "false"
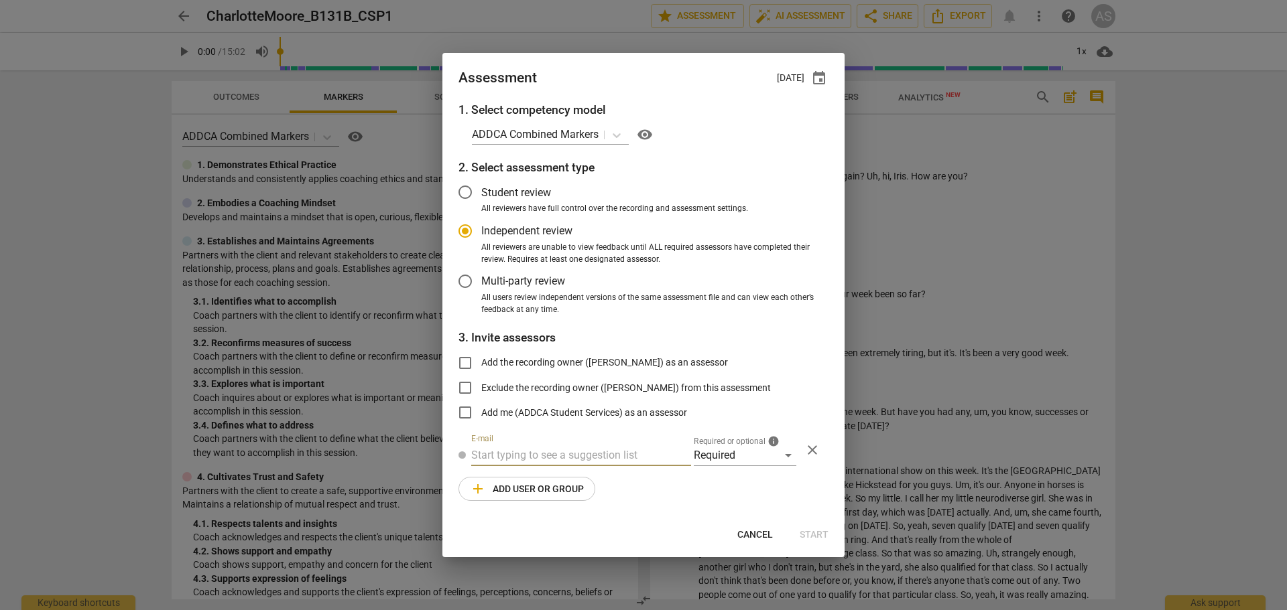
click at [615, 454] on input "text" at bounding box center [581, 455] width 220 height 21
type input "donna@addca"
click at [598, 460] on span "donna@addca" at bounding box center [630, 482] width 120 height 13
radio input "false"
type input "Donna Addkison <donna@addca.com>"
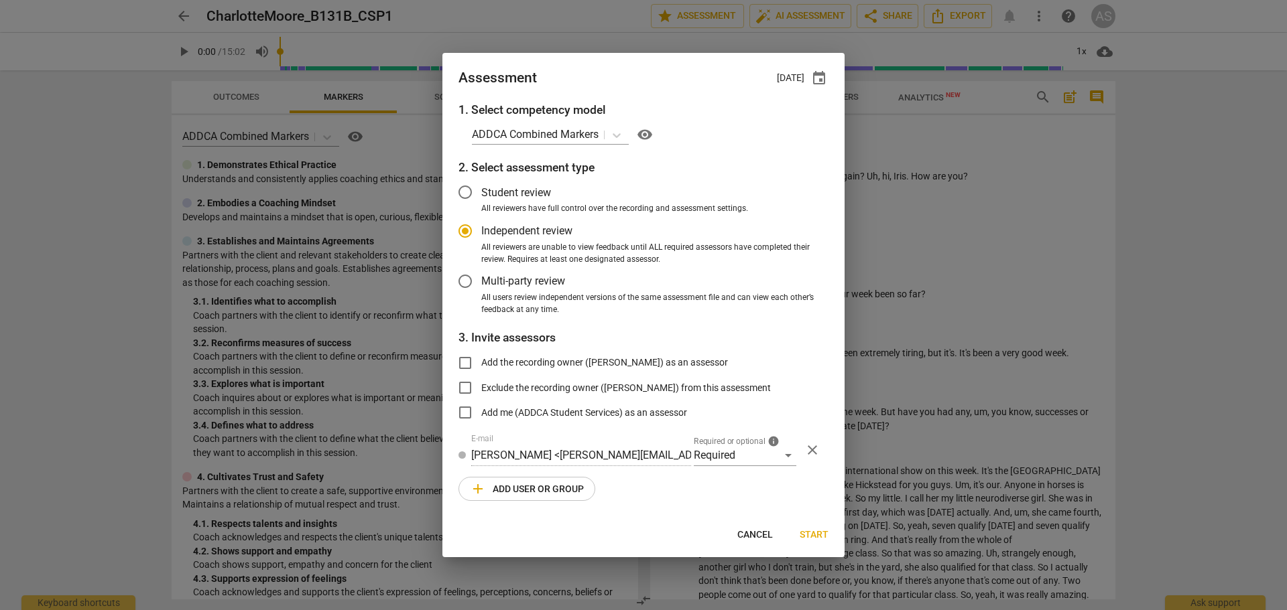
click at [550, 460] on span "add Add user or group" at bounding box center [527, 489] width 114 height 16
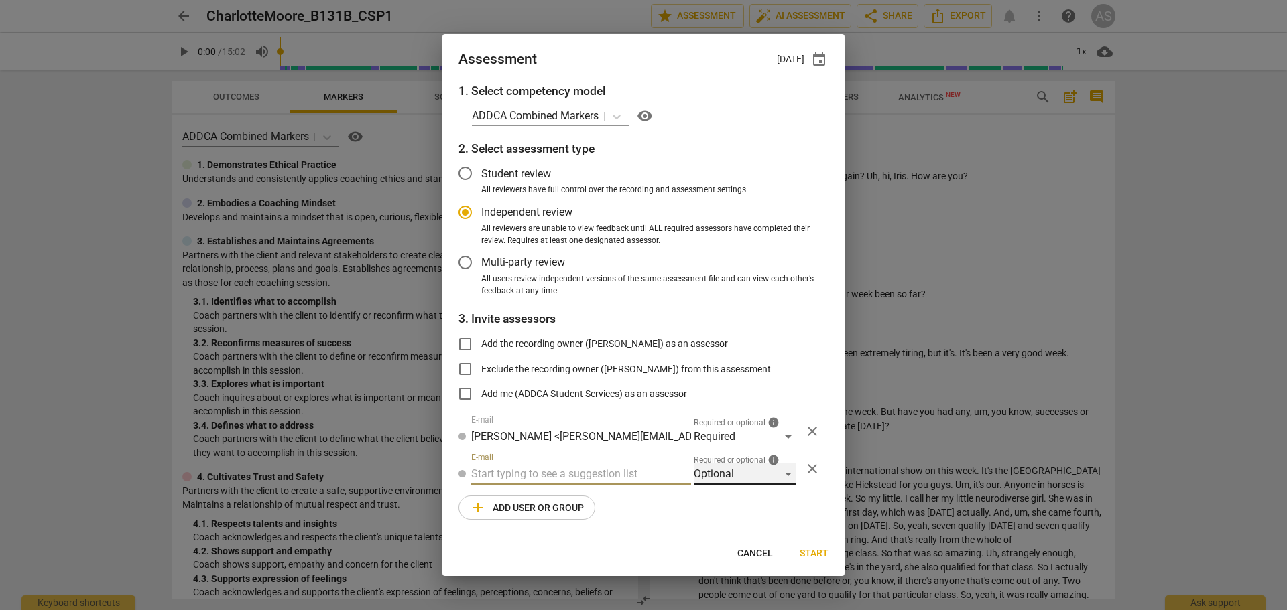
click at [740, 460] on div "Optional" at bounding box center [745, 474] width 103 height 21
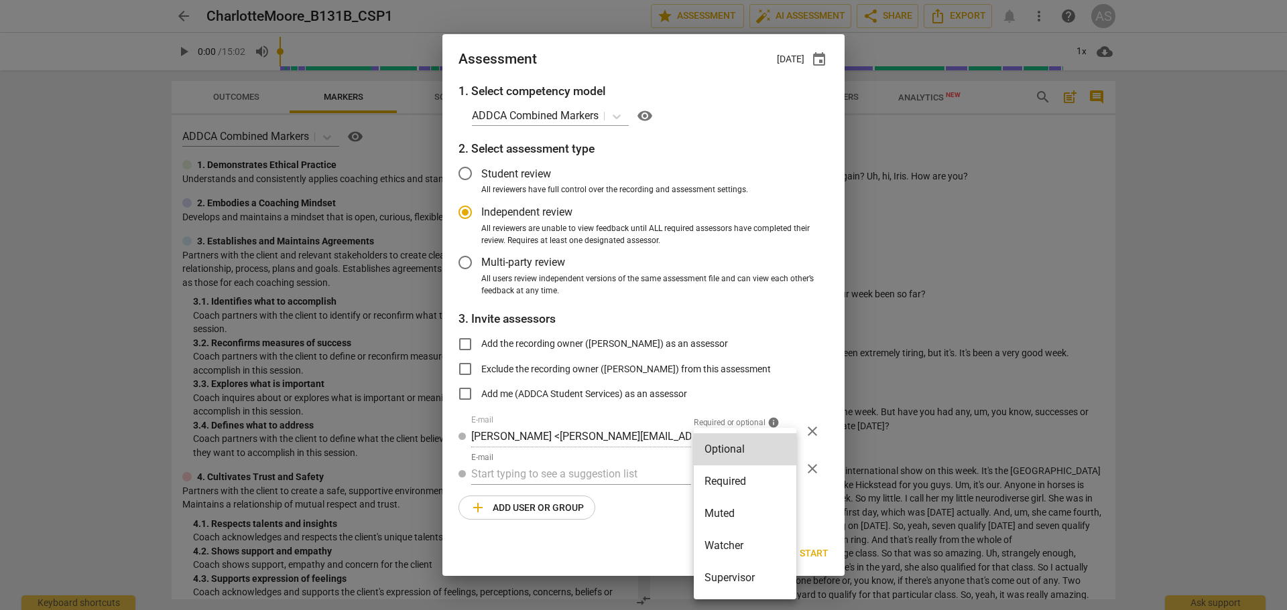
click at [730, 460] on li "Muted" at bounding box center [745, 514] width 103 height 32
radio input "false"
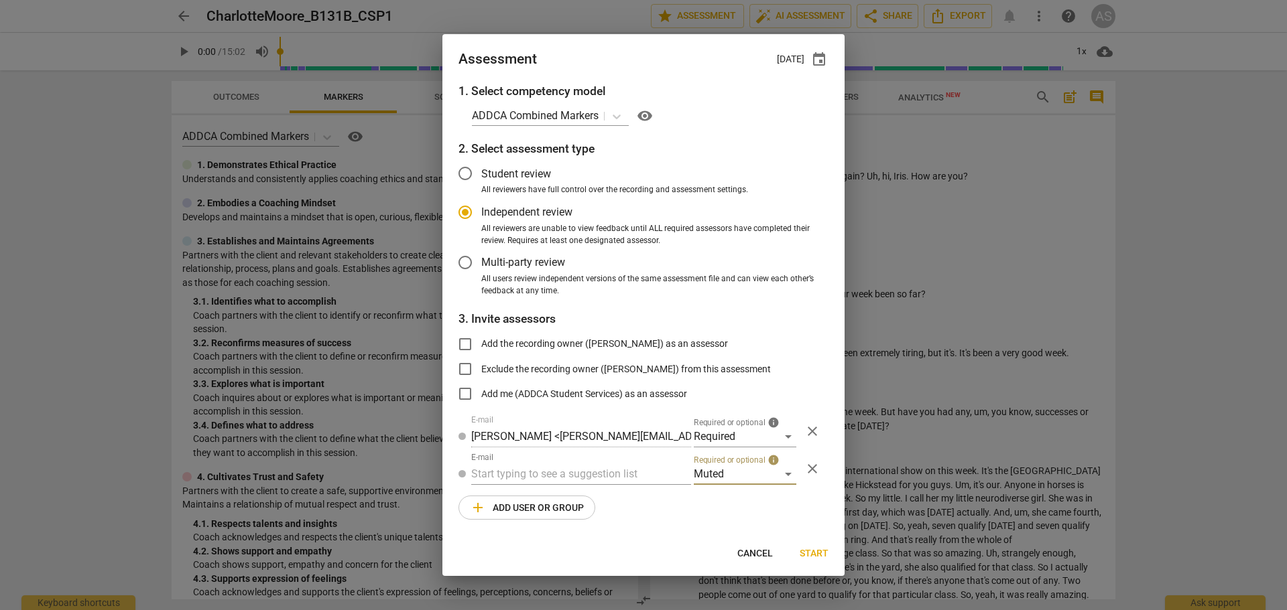
click at [574, 460] on div "1. Select competency model ADDCA Combined Markers visibility 2. Select assessme…" at bounding box center [643, 309] width 402 height 454
click at [572, 460] on input "text" at bounding box center [581, 474] width 220 height 21
type input "131B"
click at [568, 460] on div "Basic B- 131B CSPs" at bounding box center [581, 501] width 220 height 32
radio input "false"
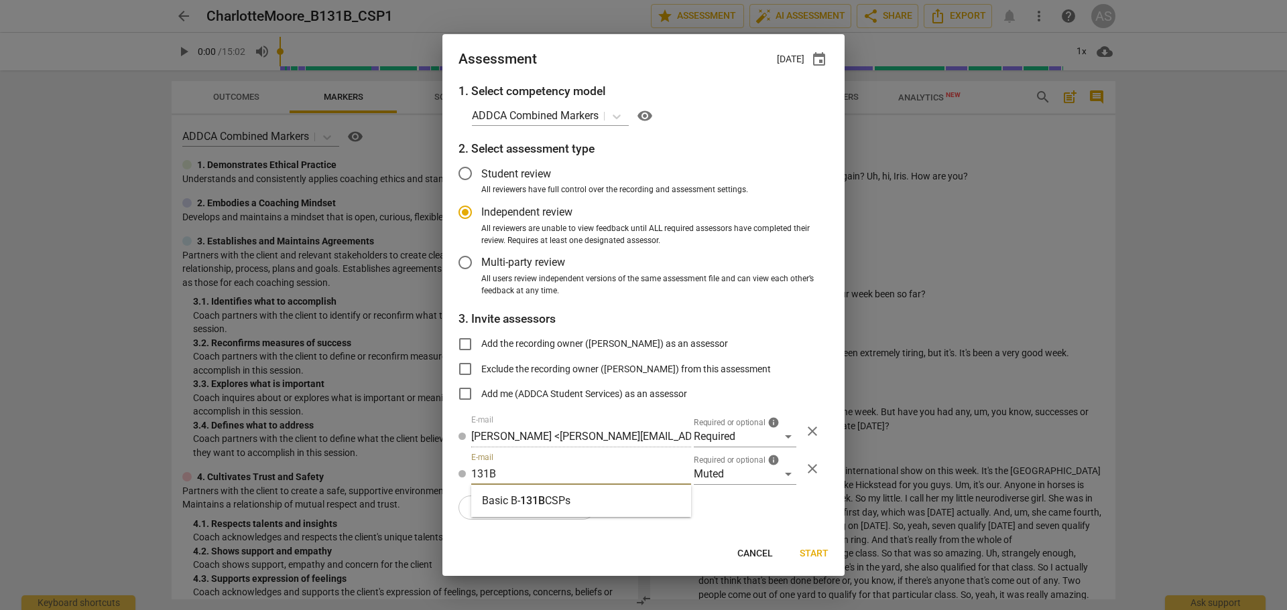
type input "Basic B-131B CSPs"
click at [818, 460] on span "Start" at bounding box center [813, 553] width 29 height 13
radio input "false"
type input "Irena Stika <irena.stika@proton.me>"
type input "Jen Yuan <jenlists@gmail.com>"
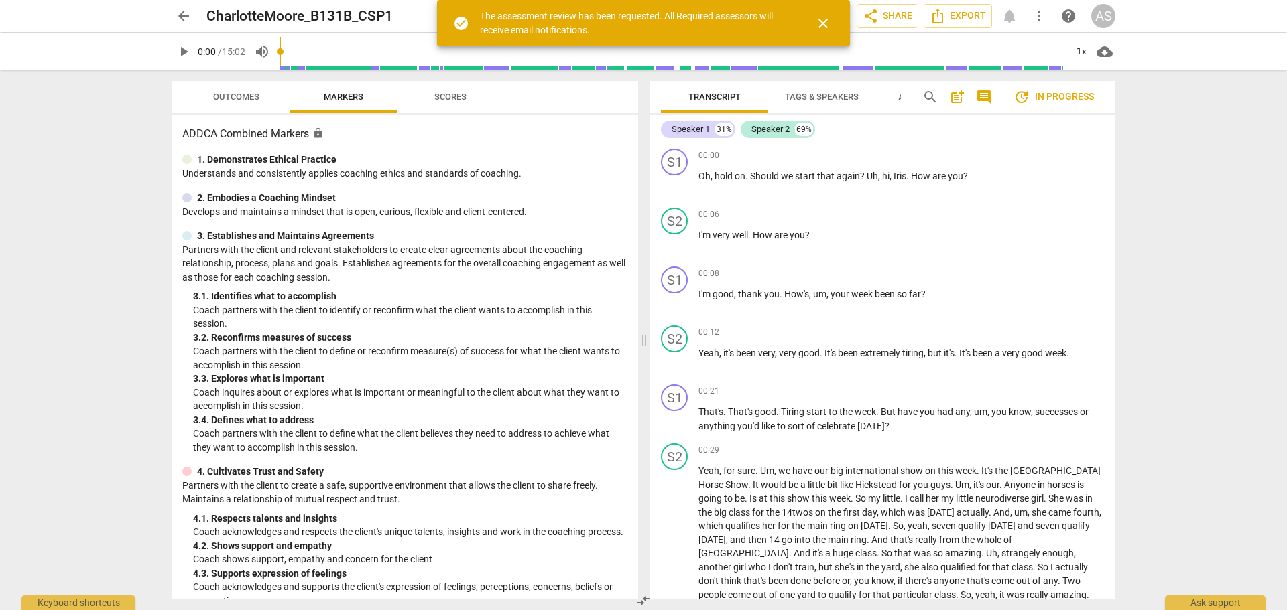
click at [172, 13] on span "arrow_back" at bounding box center [184, 16] width 24 height 16
